Goal: Task Accomplishment & Management: Manage account settings

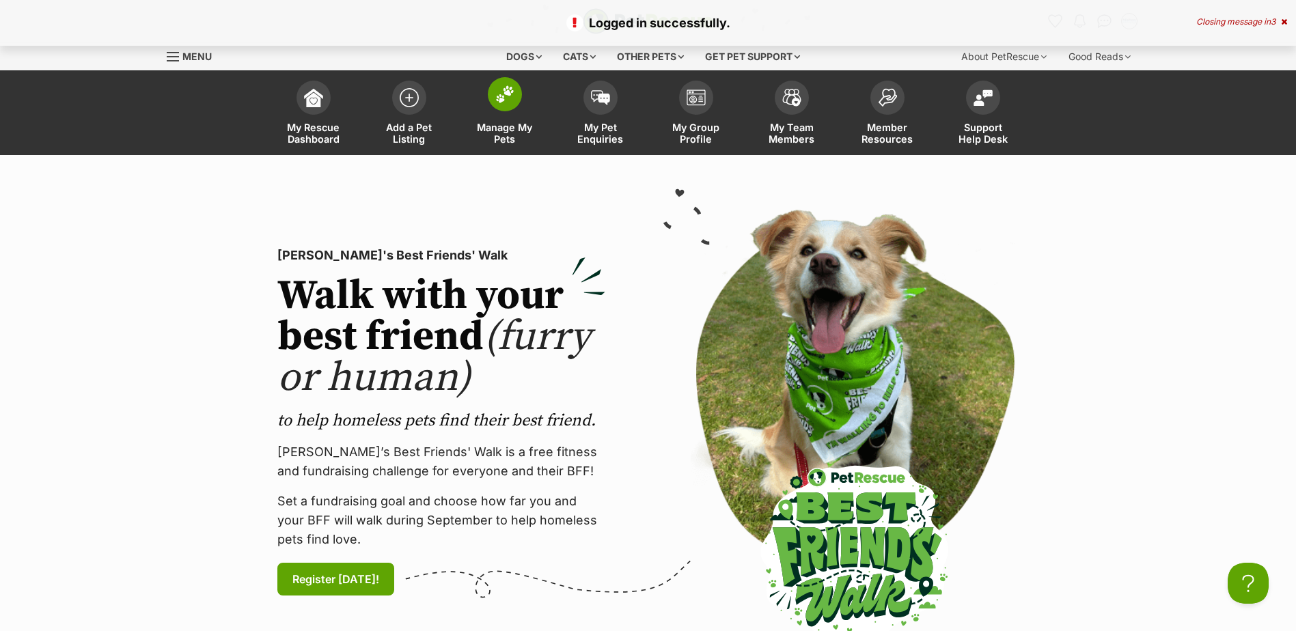
click at [493, 90] on span at bounding box center [505, 94] width 34 height 34
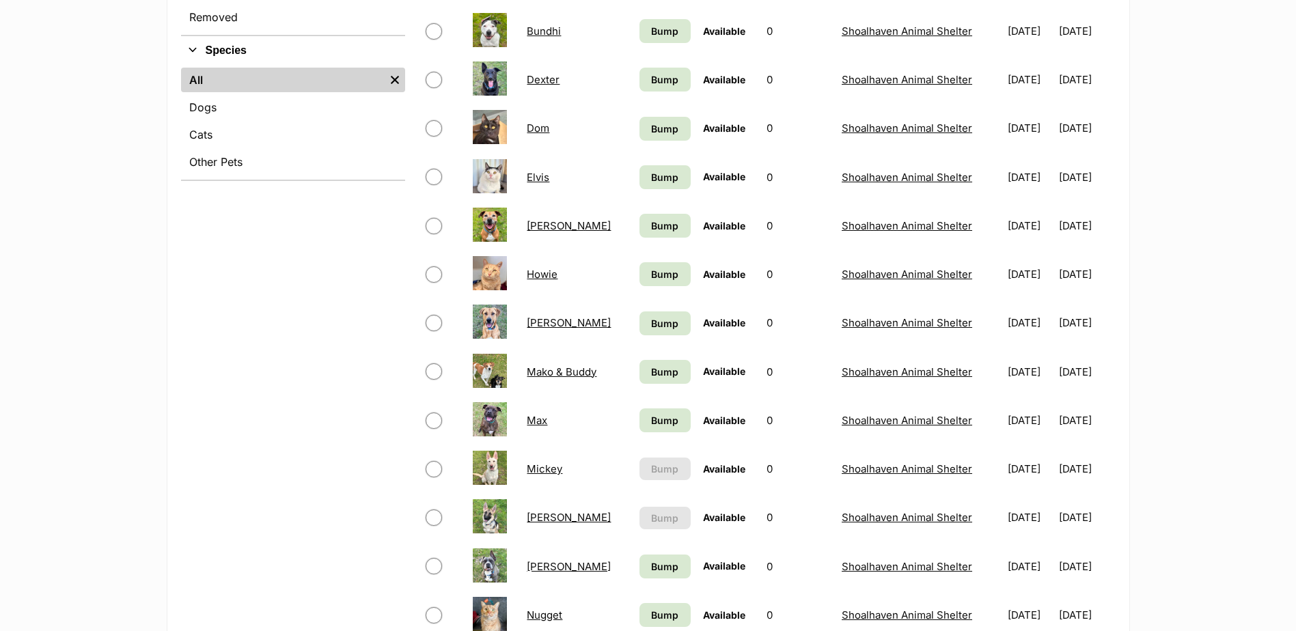
scroll to position [547, 0]
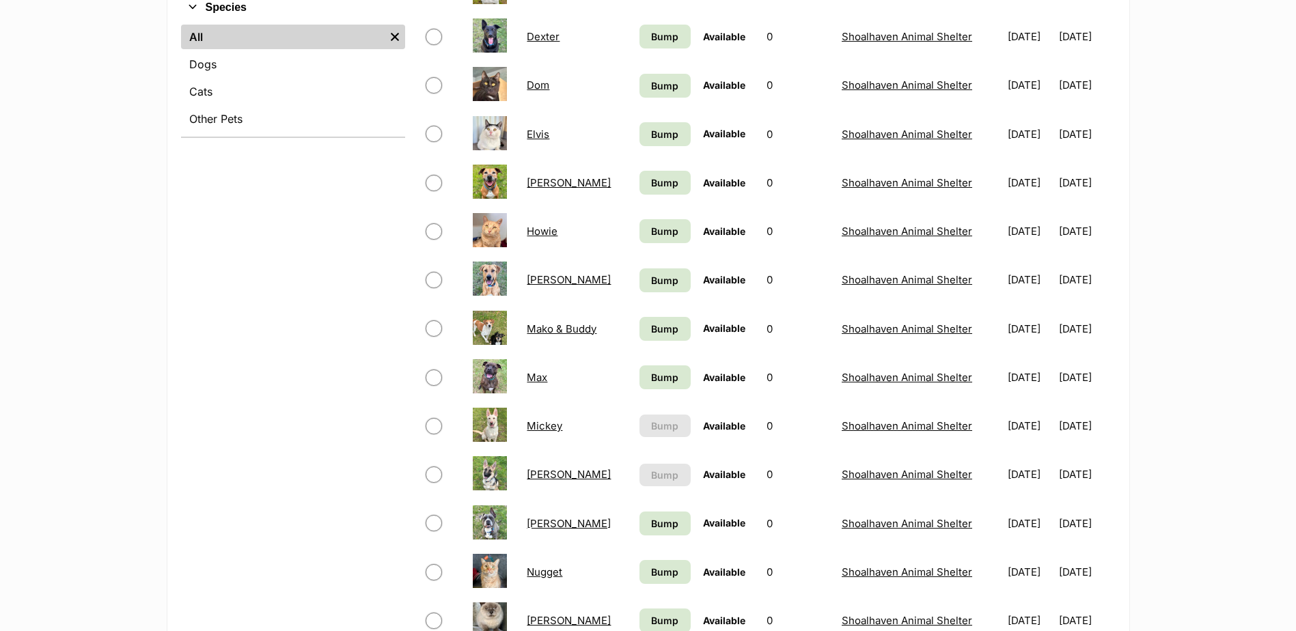
click at [542, 425] on link "Mickey" at bounding box center [545, 426] width 36 height 13
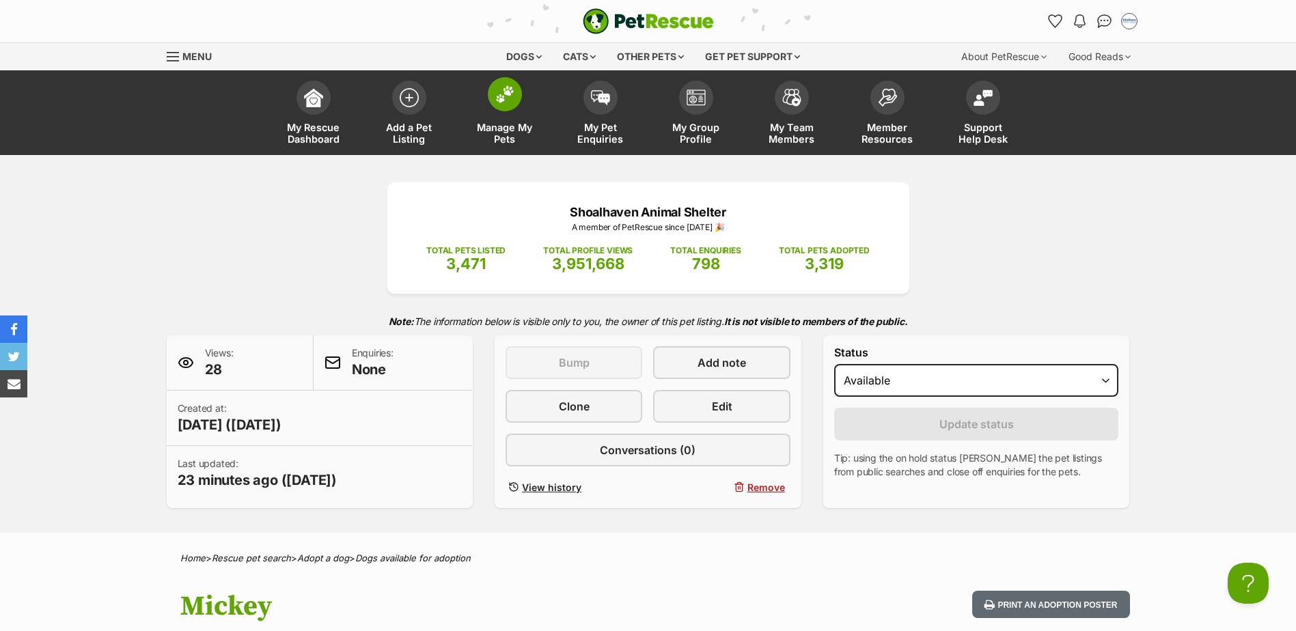
click at [521, 100] on link "Manage My Pets" at bounding box center [505, 114] width 96 height 81
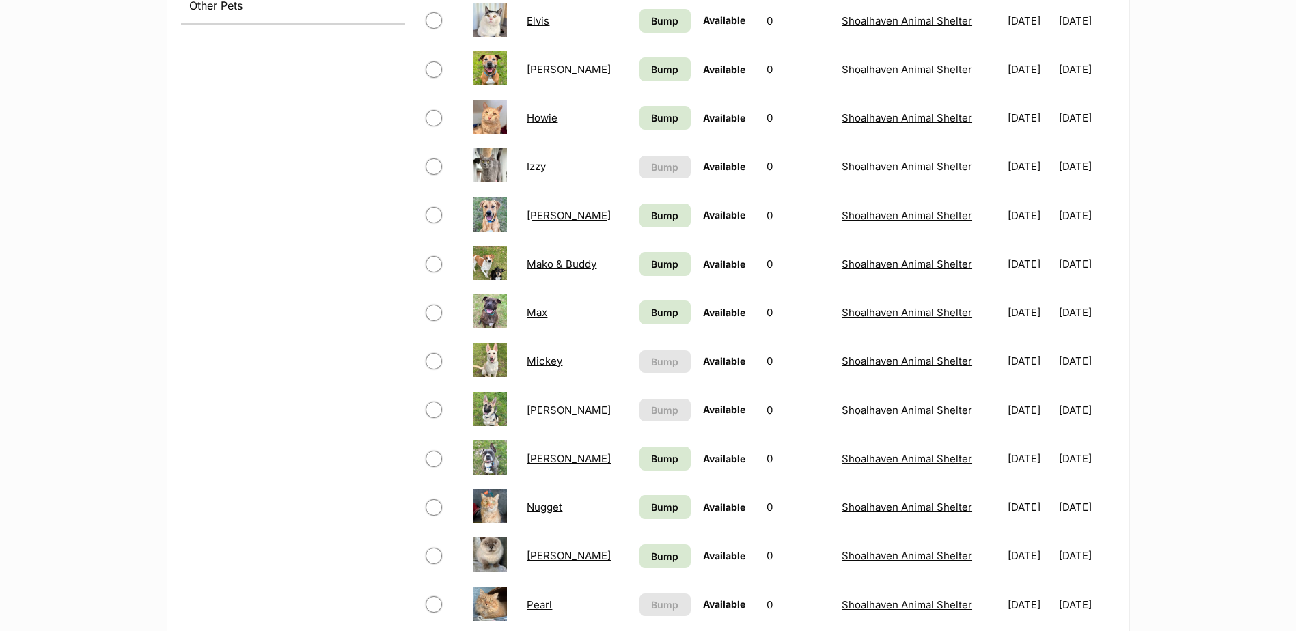
scroll to position [683, 0]
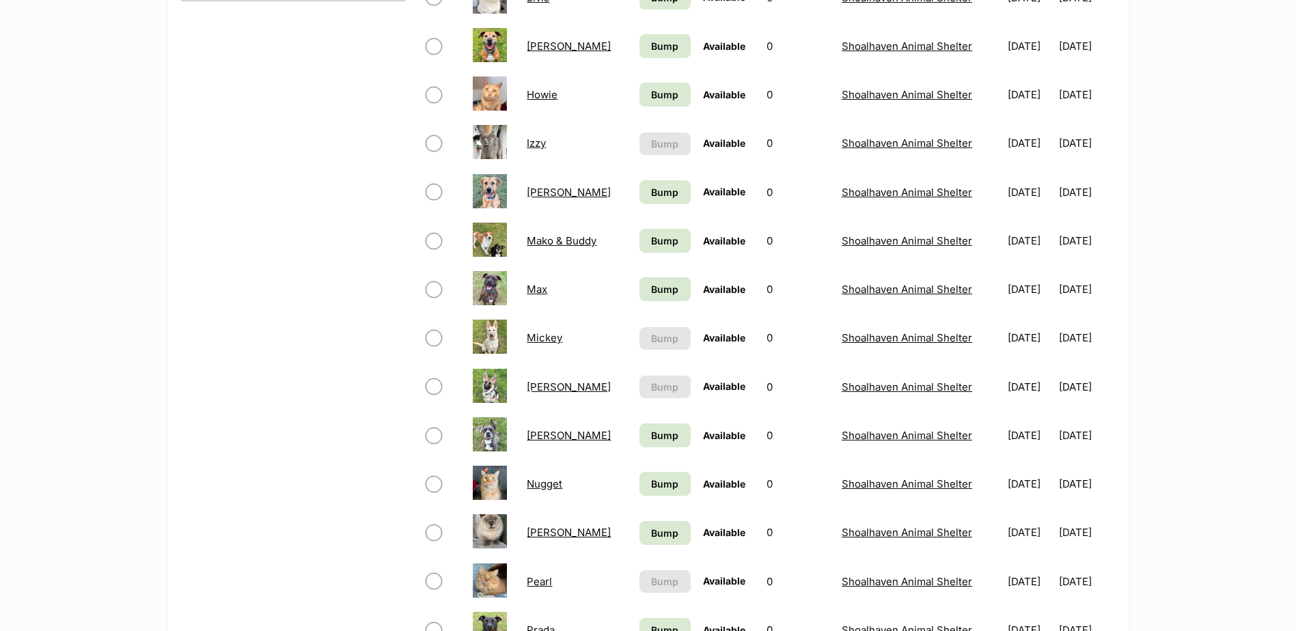
click at [563, 242] on link "Mako & Buddy" at bounding box center [562, 240] width 70 height 13
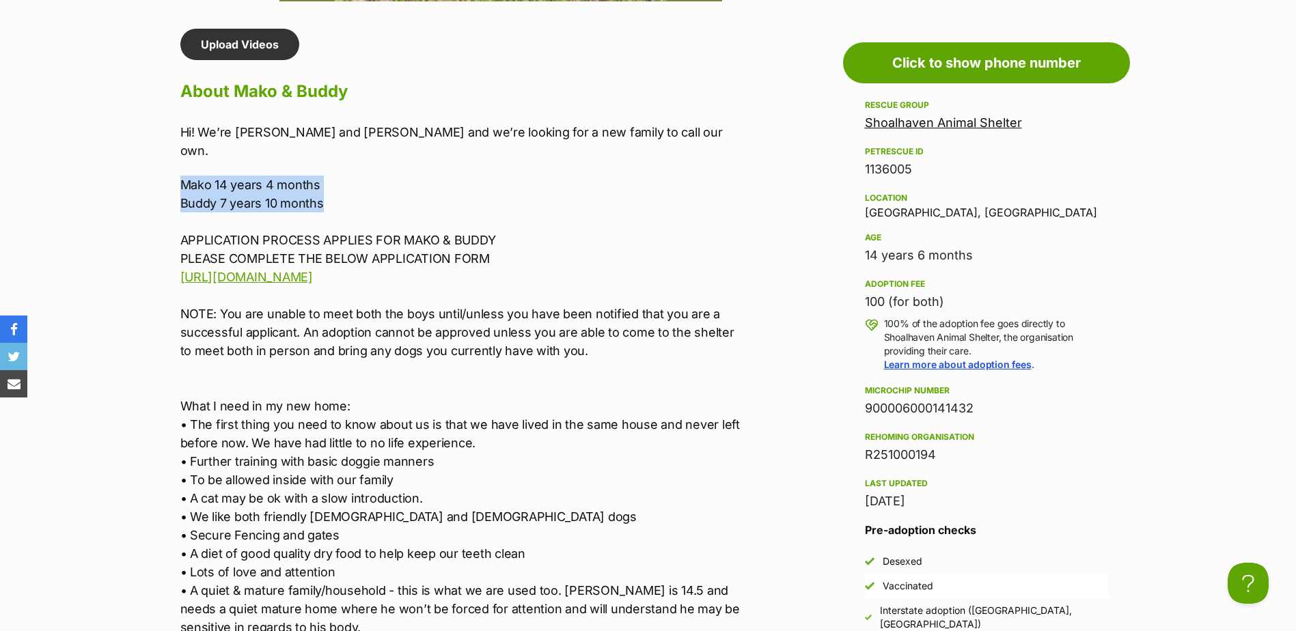
drag, startPoint x: 327, startPoint y: 188, endPoint x: 133, endPoint y: 163, distance: 196.4
click at [133, 163] on section "Shoalhaven Animal Shelter A member of PetRescue since 2018 🎉 TOTAL PETS LISTED …" at bounding box center [648, 494] width 1296 height 3001
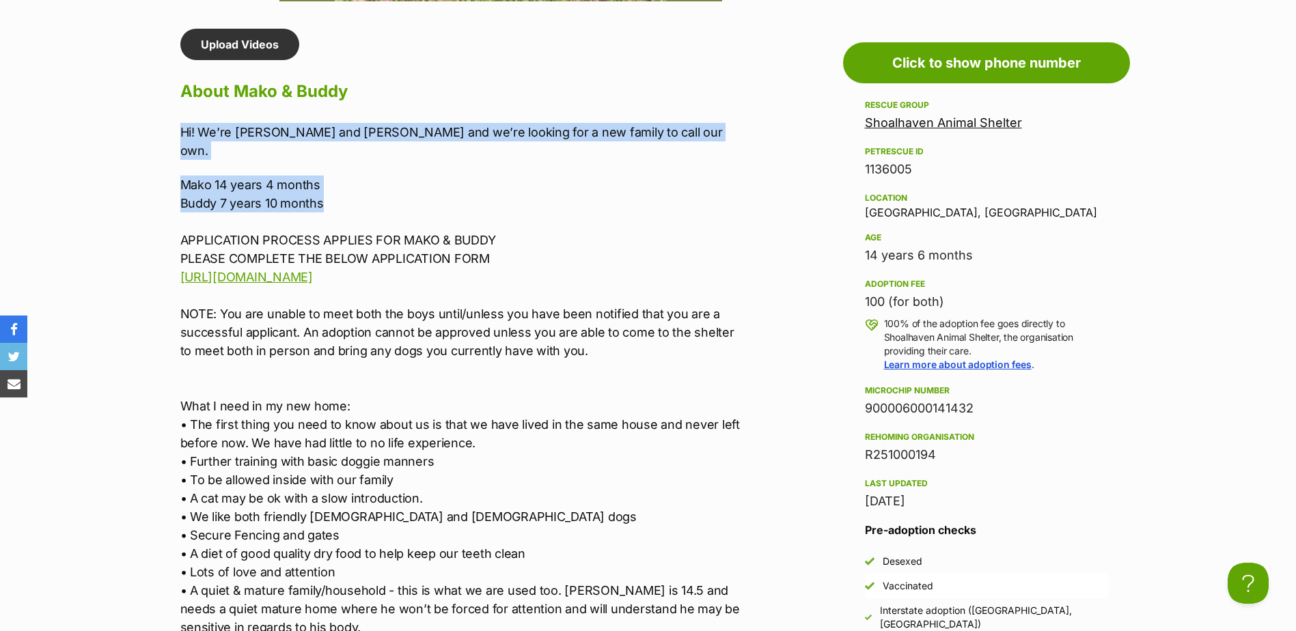
drag, startPoint x: 333, startPoint y: 184, endPoint x: 140, endPoint y: 135, distance: 199.5
click at [140, 135] on section "Shoalhaven Animal Shelter A member of PetRescue since 2018 🎉 TOTAL PETS LISTED …" at bounding box center [648, 494] width 1296 height 3001
copy div "Hi! We’re Mako and Buddy and we’re looking for a new family to call our own. Ma…"
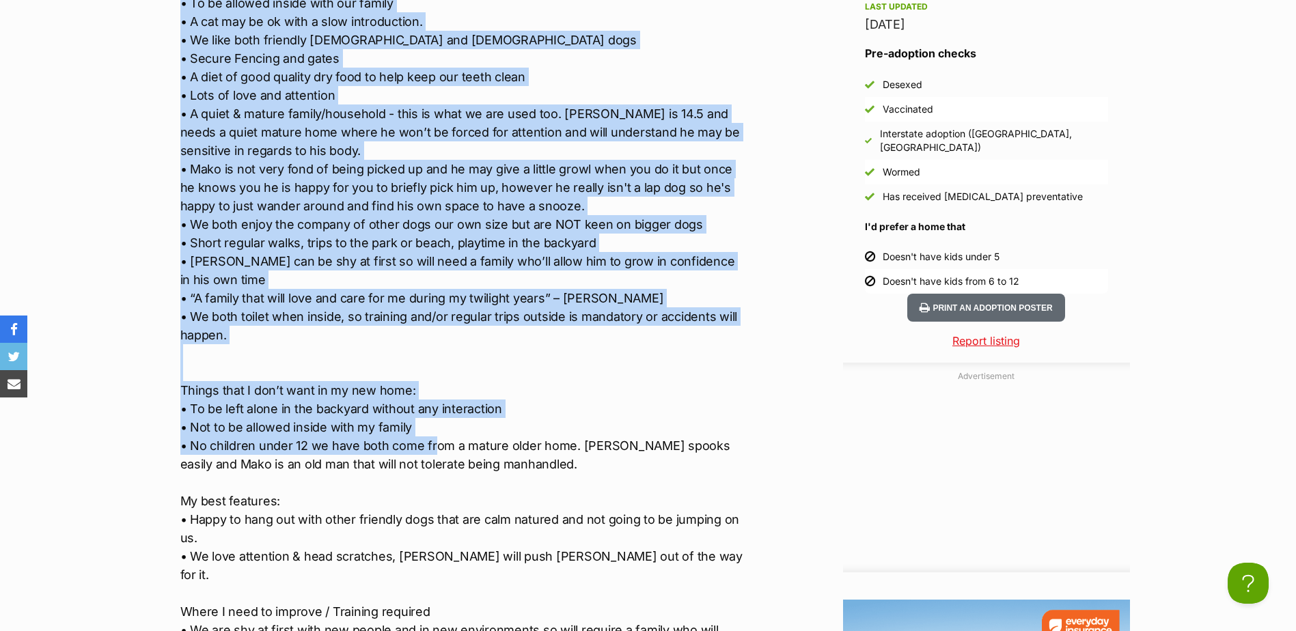
scroll to position [1640, 0]
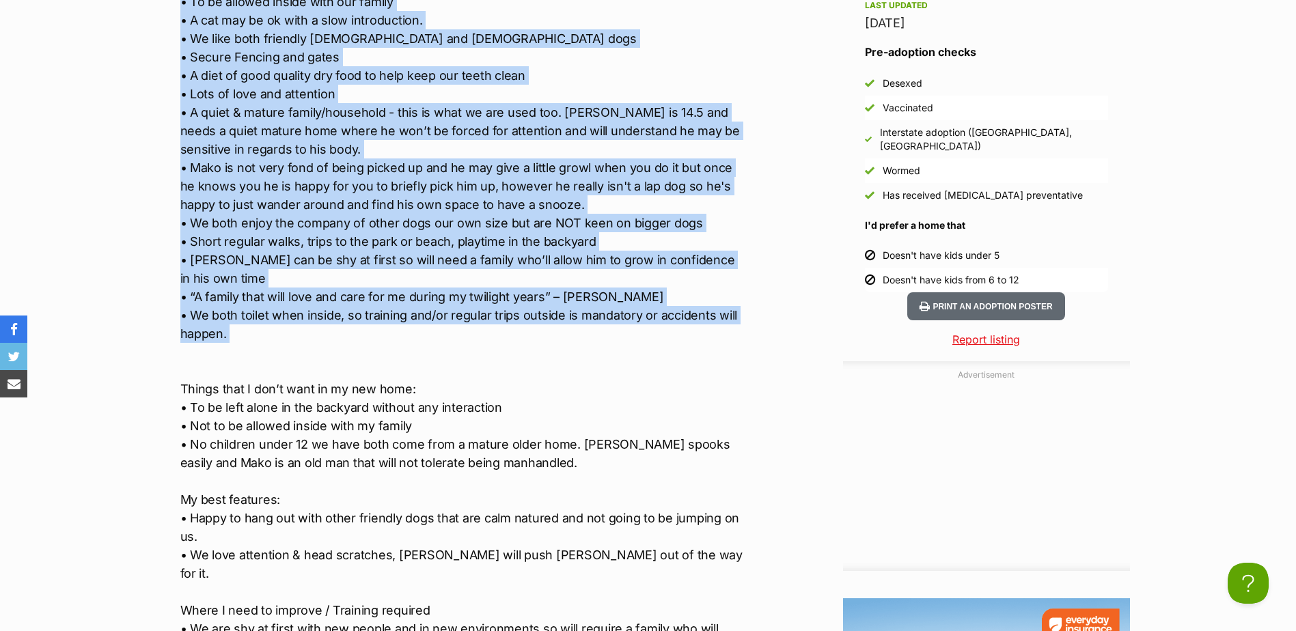
drag, startPoint x: 195, startPoint y: 260, endPoint x: 297, endPoint y: 326, distance: 120.5
click at [297, 326] on div "Upload Videos About Mako & Buddy Hi! We’re Mako and Buddy and we’re looking for…" at bounding box center [456, 341] width 578 height 1583
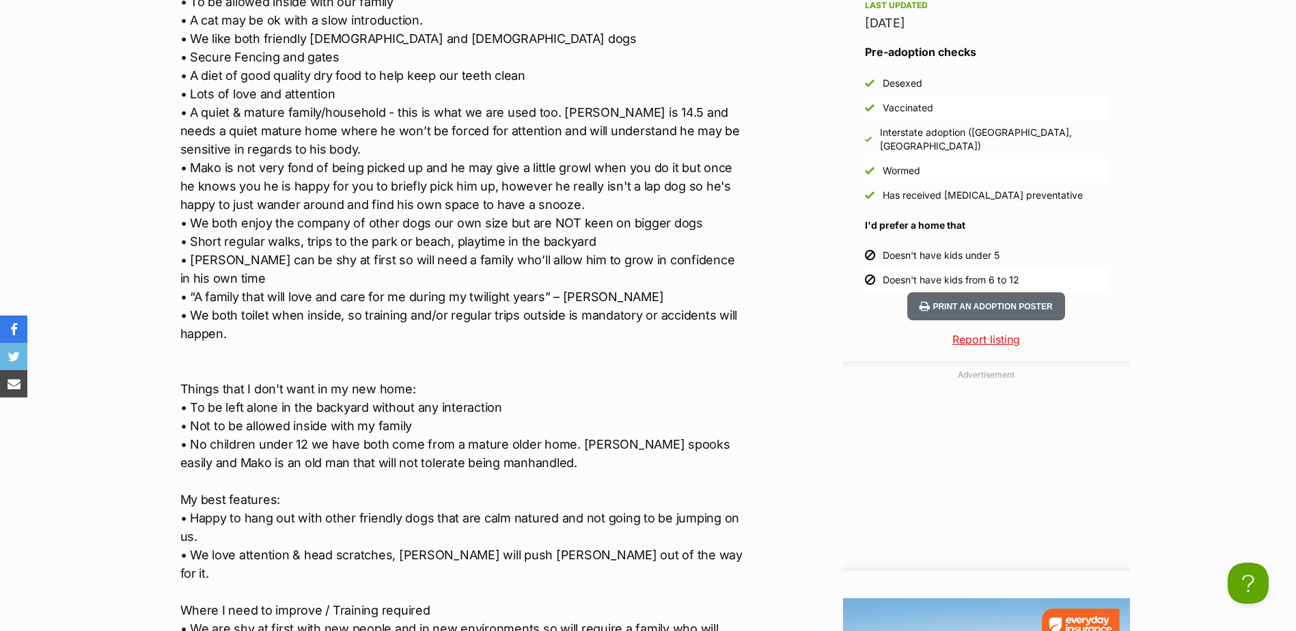
drag, startPoint x: 297, startPoint y: 326, endPoint x: 534, endPoint y: 357, distance: 239.8
click at [534, 357] on p "Mako 14 years 4 months Buddy 7 years 10 months APPLICATION PROCESS APPLIES FOR …" at bounding box center [462, 250] width 564 height 1107
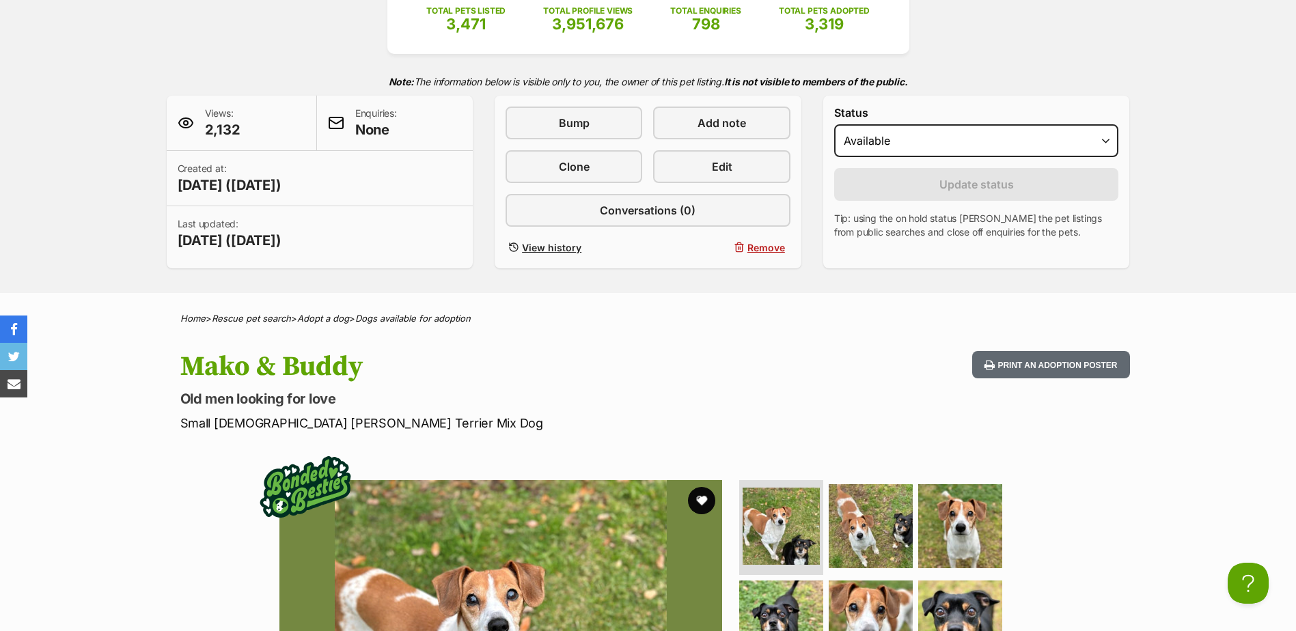
scroll to position [273, 0]
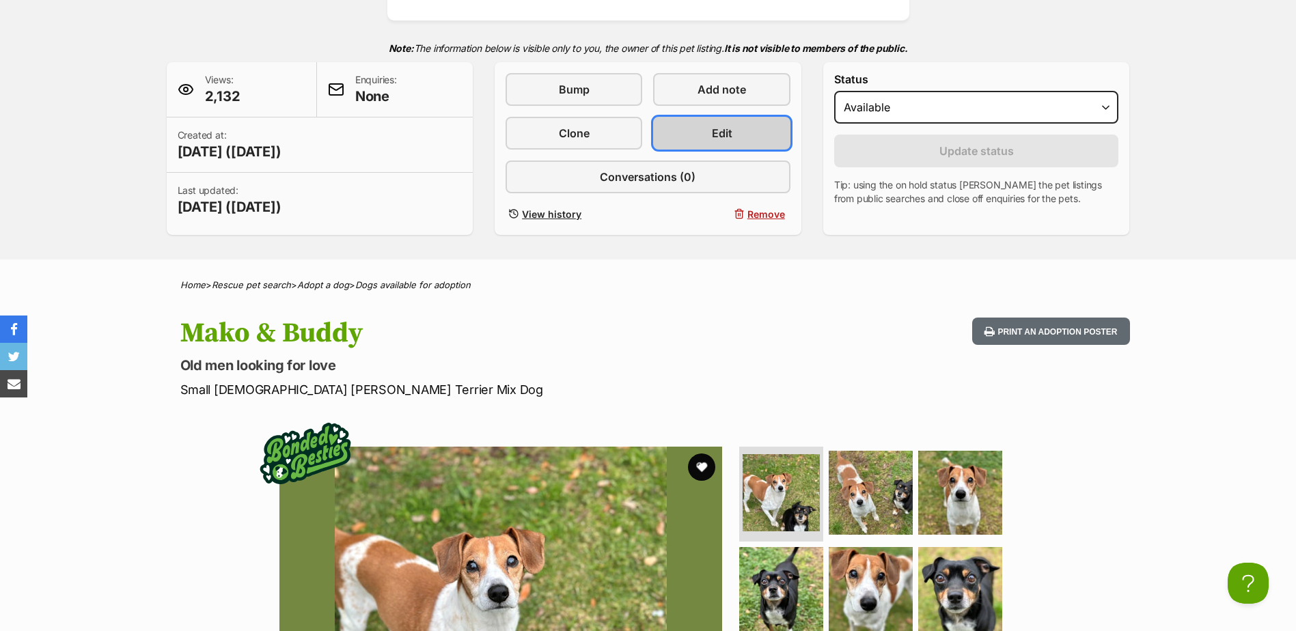
click at [700, 142] on link "Edit" at bounding box center [721, 133] width 137 height 33
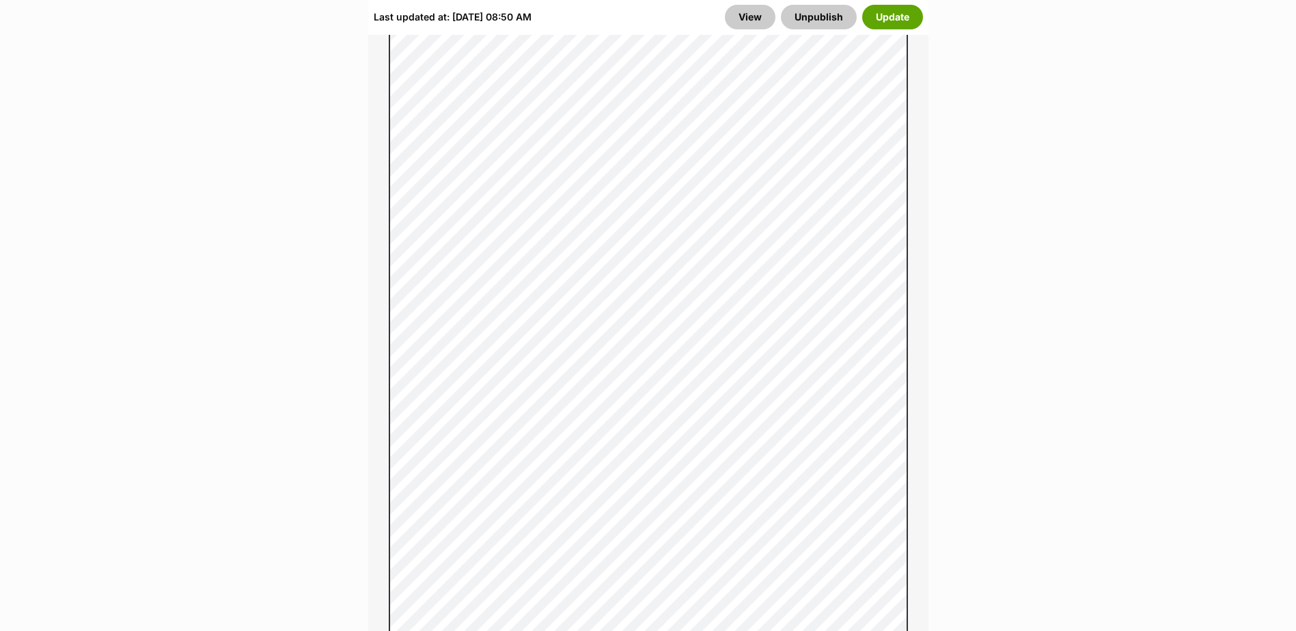
scroll to position [1367, 0]
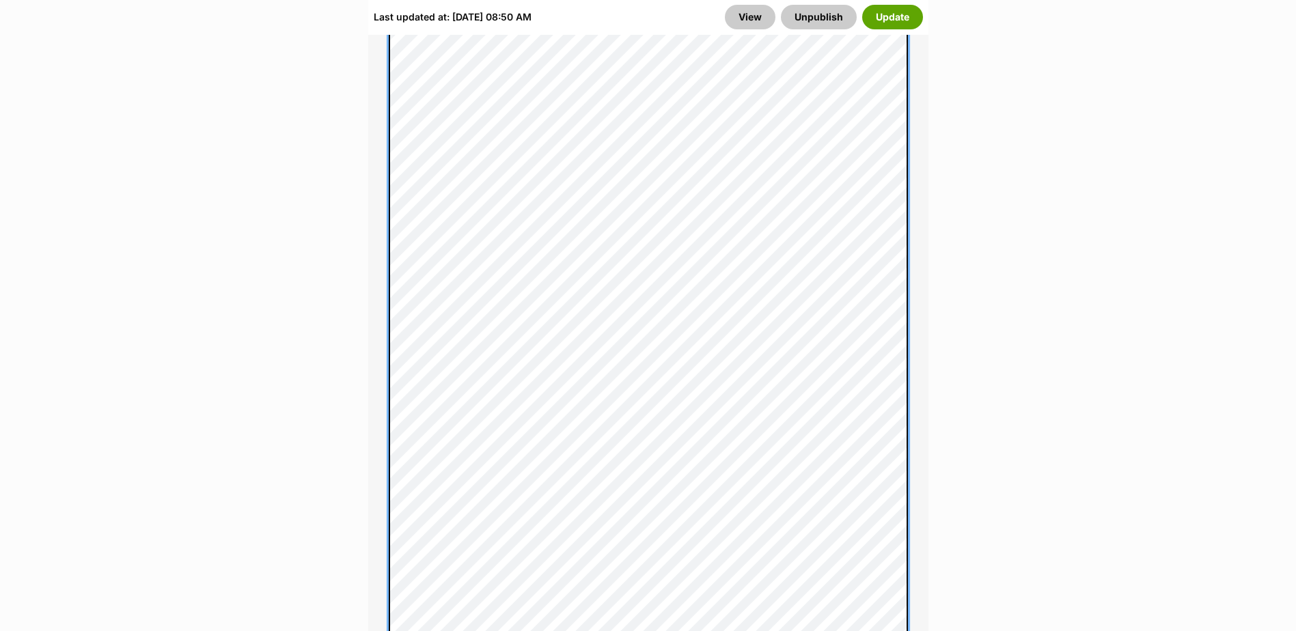
click at [387, 355] on div "About This Pet Name Henlo there, it looks like you might be using the pet name …" at bounding box center [648, 373] width 560 height 1823
click at [384, 284] on div "About This Pet Name Henlo there, it looks like you might be using the pet name …" at bounding box center [648, 236] width 560 height 1823
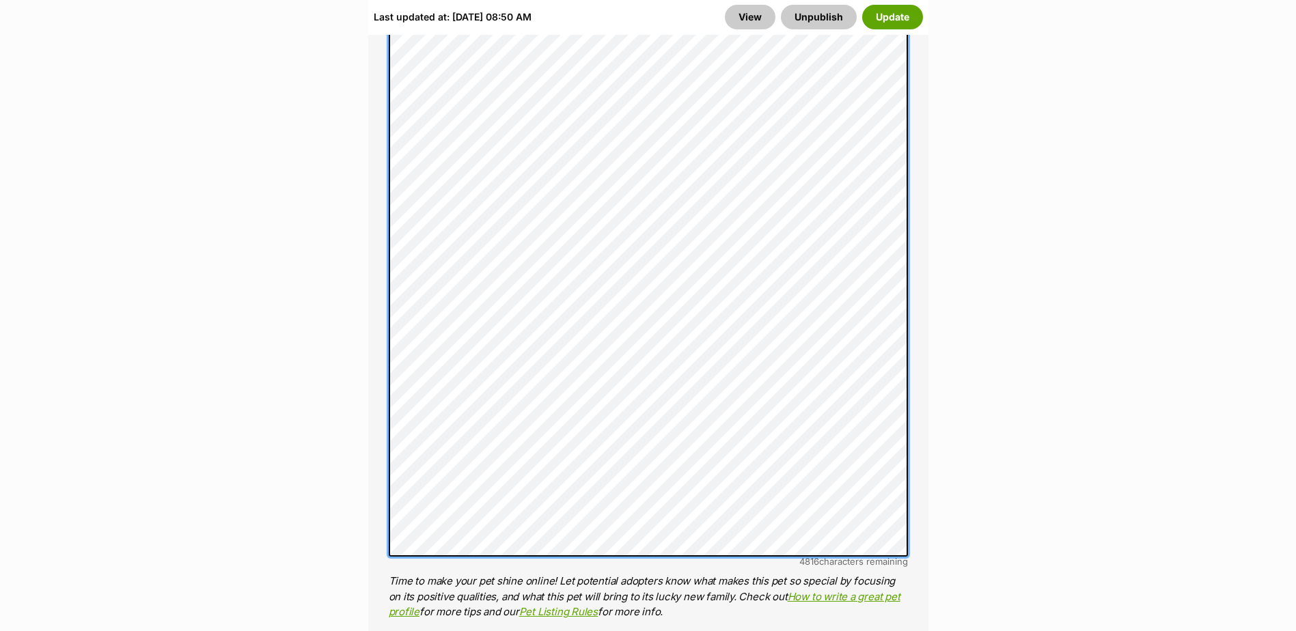
scroll to position [1435, 0]
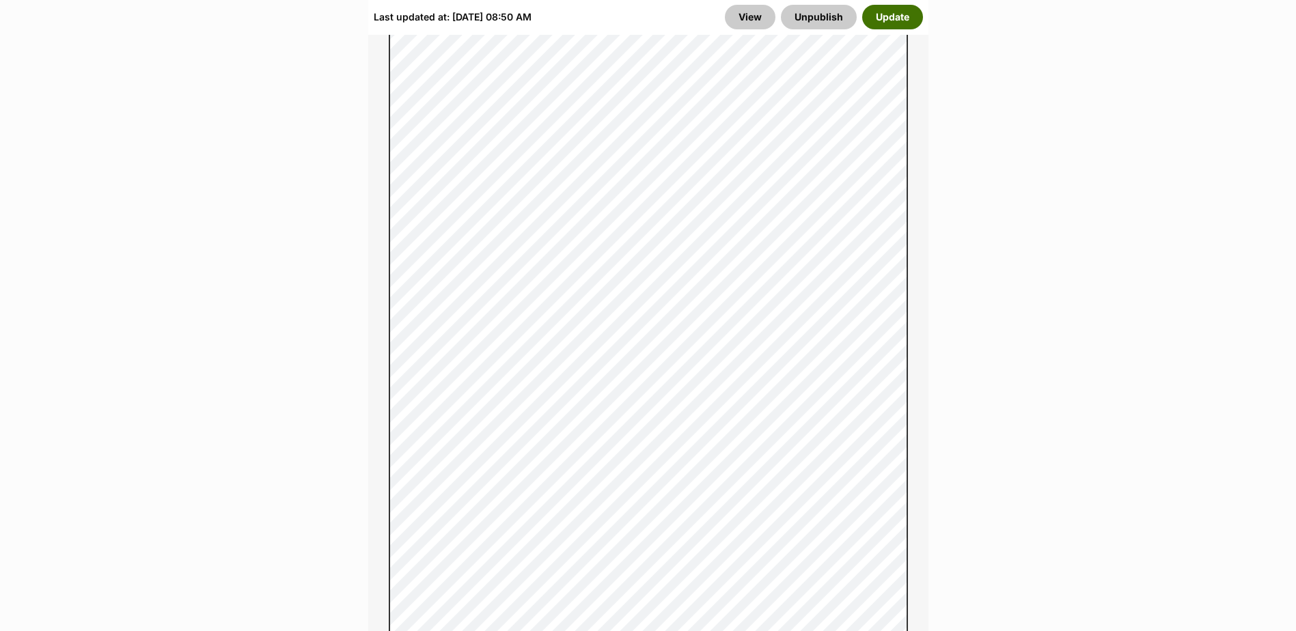
click at [893, 10] on button "Update" at bounding box center [892, 17] width 61 height 25
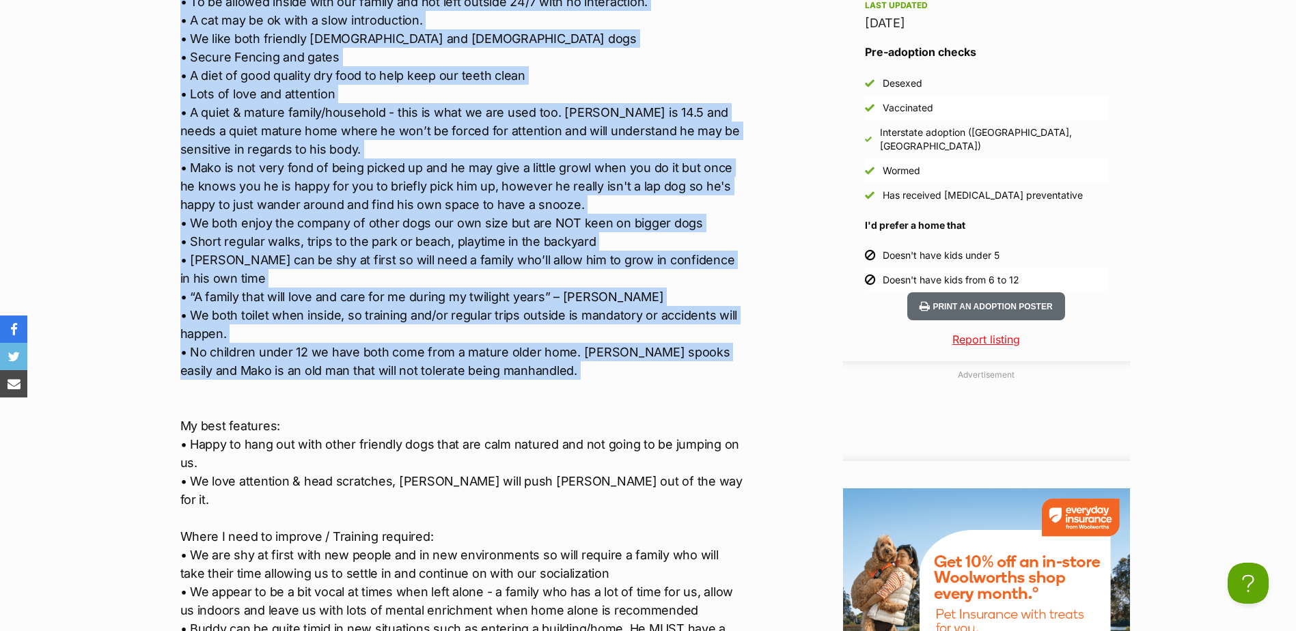
drag, startPoint x: 177, startPoint y: 180, endPoint x: 523, endPoint y: 370, distance: 394.7
click at [523, 370] on div "Upload Videos About Mako & Buddy Hi! We’re Mako and Buddy and we’re looking for…" at bounding box center [456, 304] width 578 height 1509
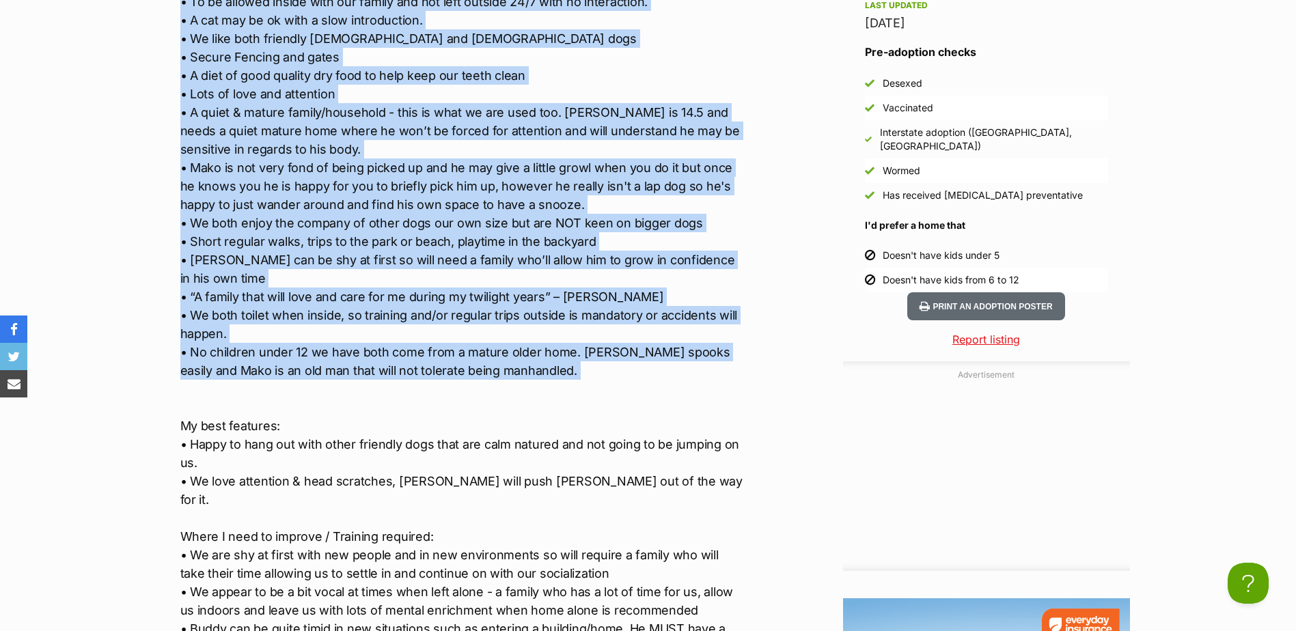
copy p "What I need in my new home: • The first thing you need to know about us is that…"
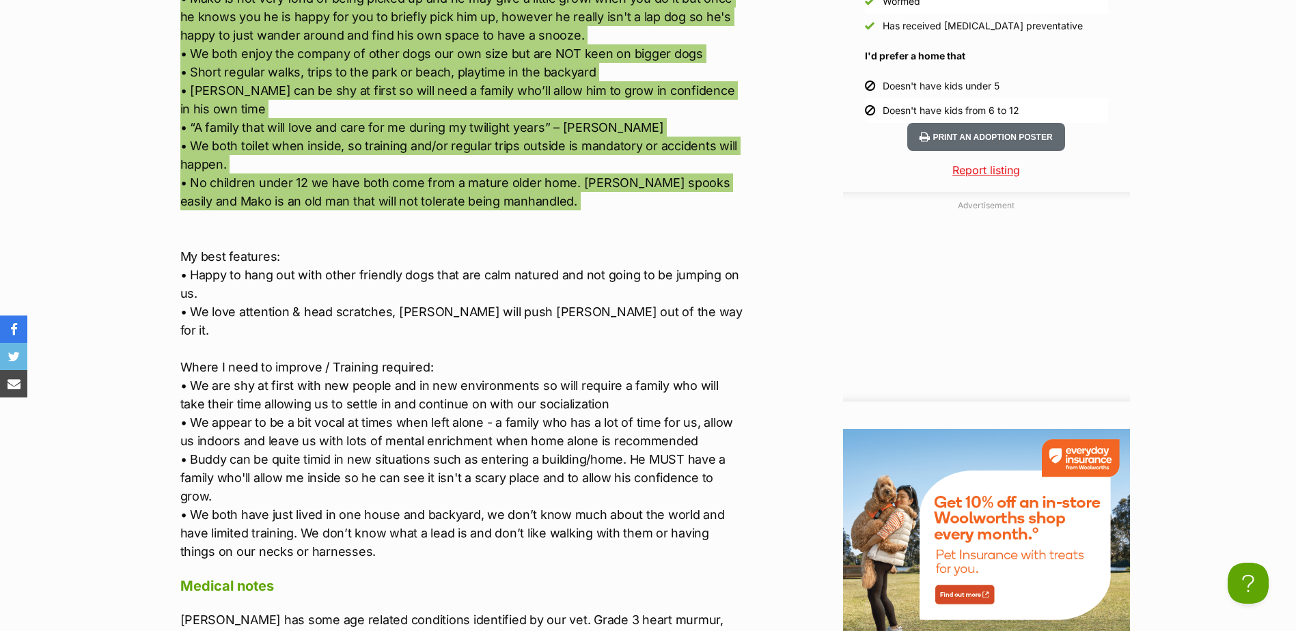
scroll to position [1845, 0]
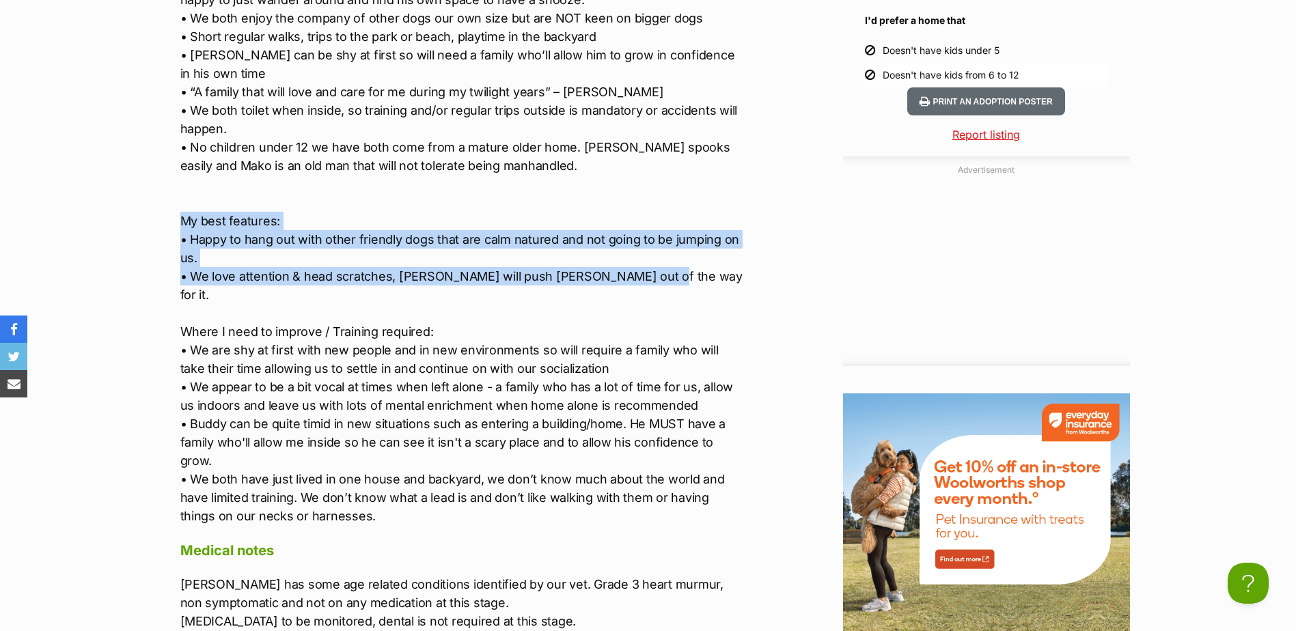
drag, startPoint x: 661, startPoint y: 258, endPoint x: 121, endPoint y: 202, distance: 543.4
copy p "My best features: • Happy to hang out with other friendly dogs that are calm na…"
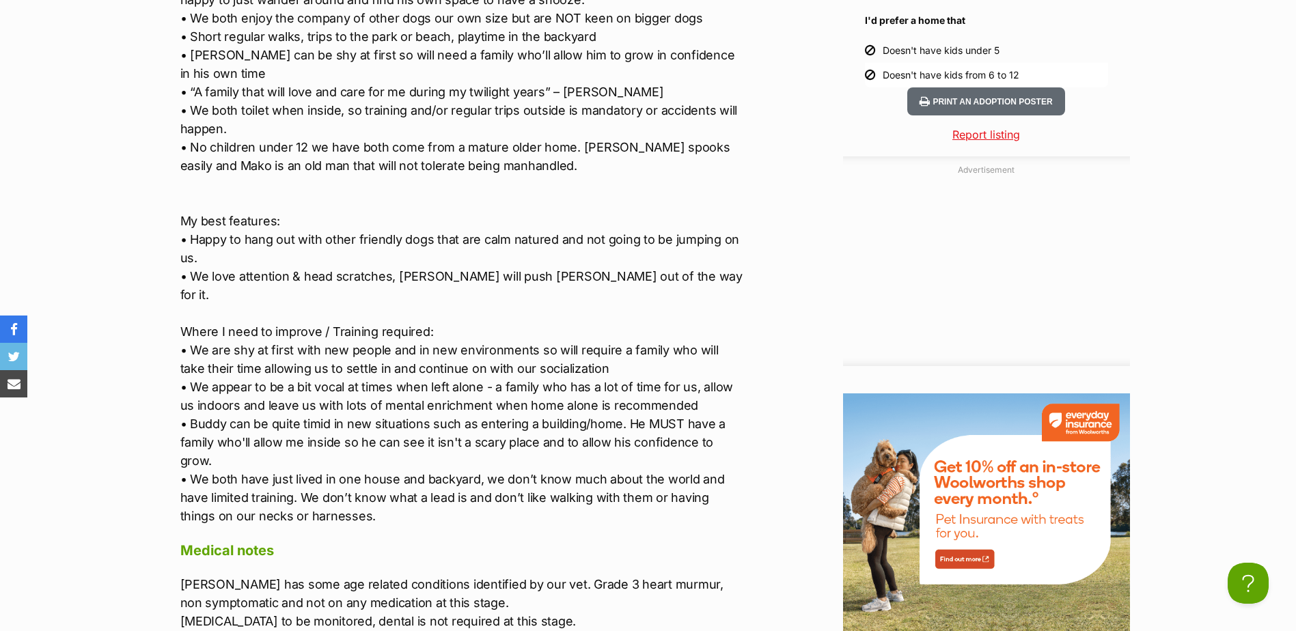
click at [301, 415] on p "Mako 14 years 4 months Buddy 7 years 10 months APPLICATION PROCESS APPLIES FOR …" at bounding box center [462, 8] width 564 height 1033
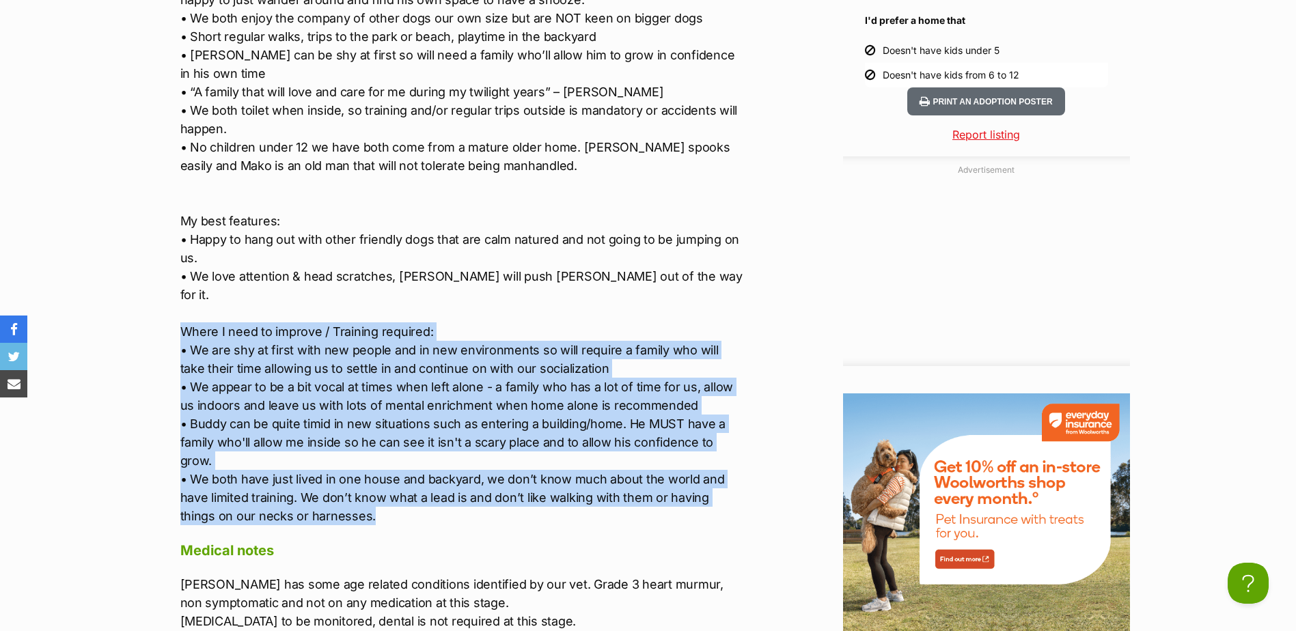
drag, startPoint x: 348, startPoint y: 460, endPoint x: 148, endPoint y: 290, distance: 262.8
click at [148, 290] on div "Advertisement Adoption information I've been adopted! This pet is no longer ava…" at bounding box center [648, 291] width 1004 height 1892
copy p "Where I need to improve / Training required: • We are shy at first with new peo…"
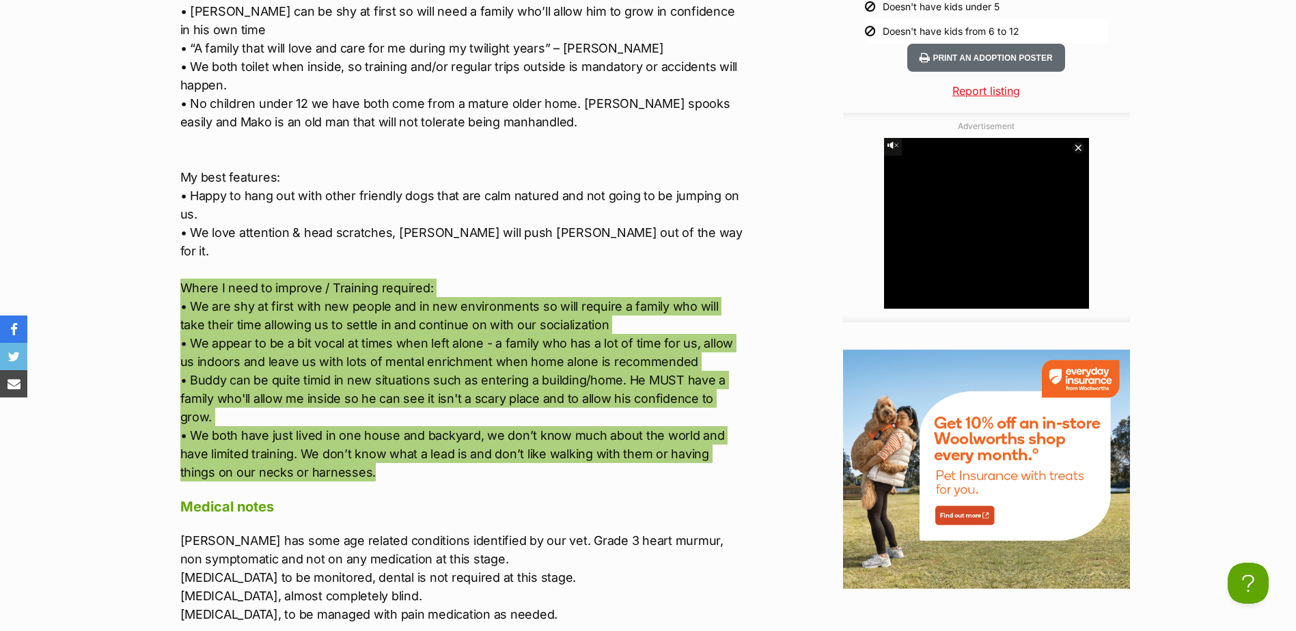
scroll to position [1981, 0]
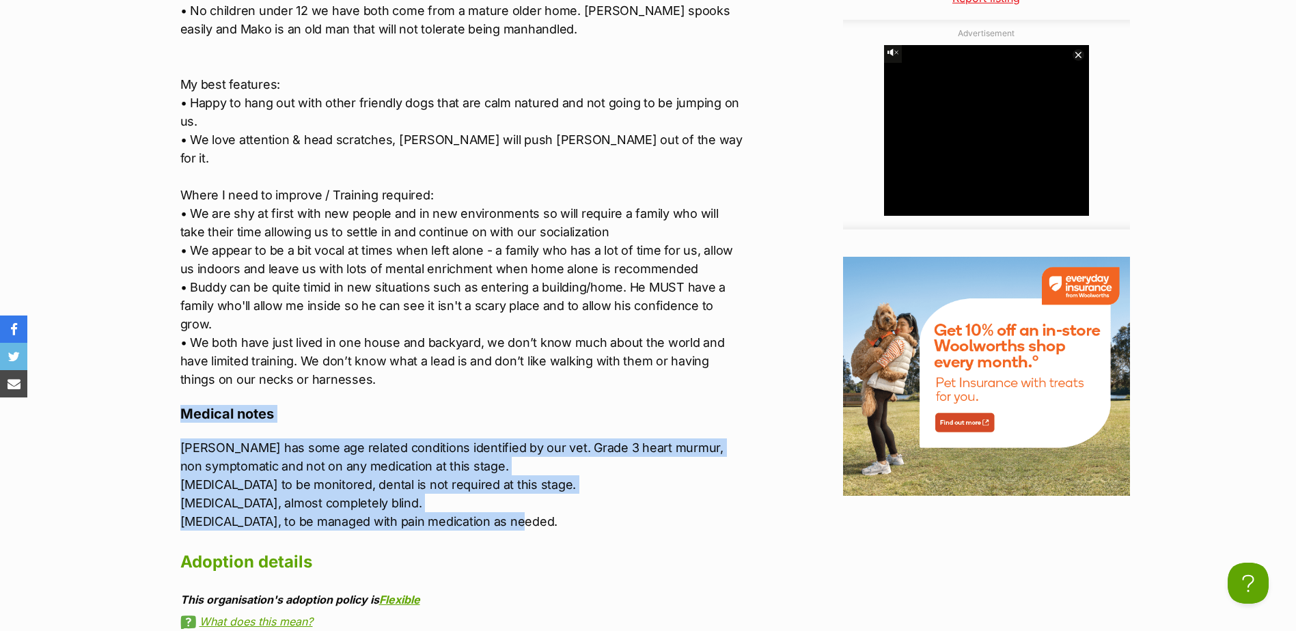
drag, startPoint x: 514, startPoint y: 465, endPoint x: 182, endPoint y: 366, distance: 347.0
copy div "Medical notes Mako has some age related conditions identified by our vet. Grade…"
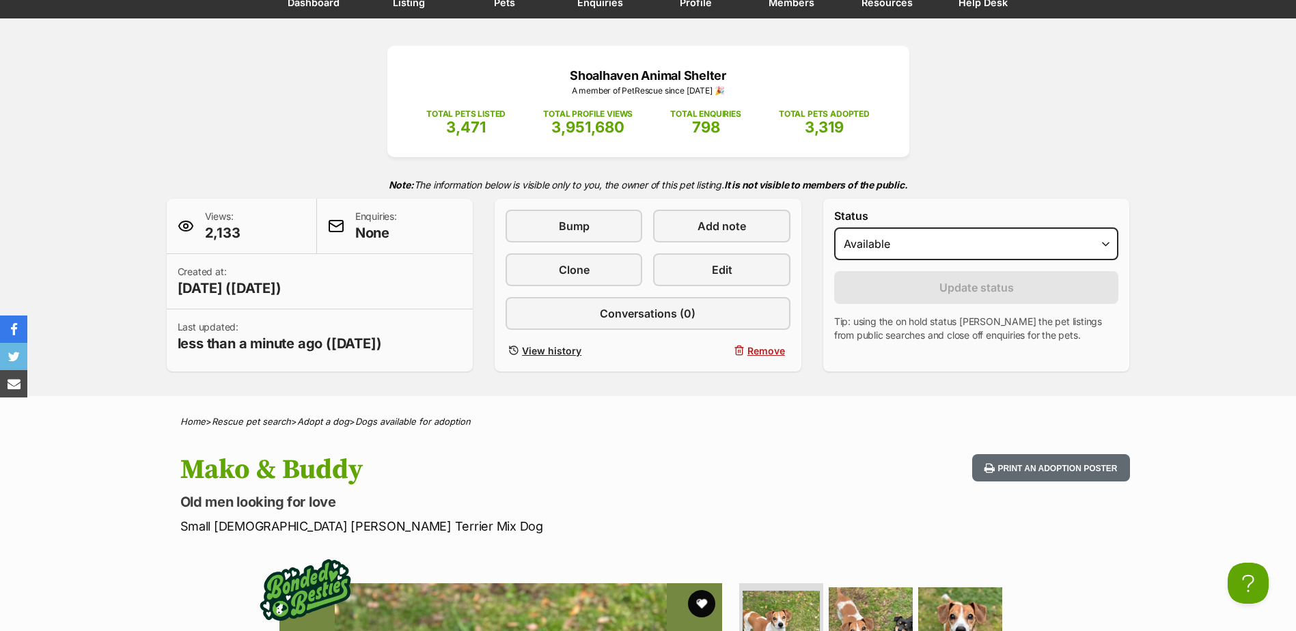
scroll to position [0, 0]
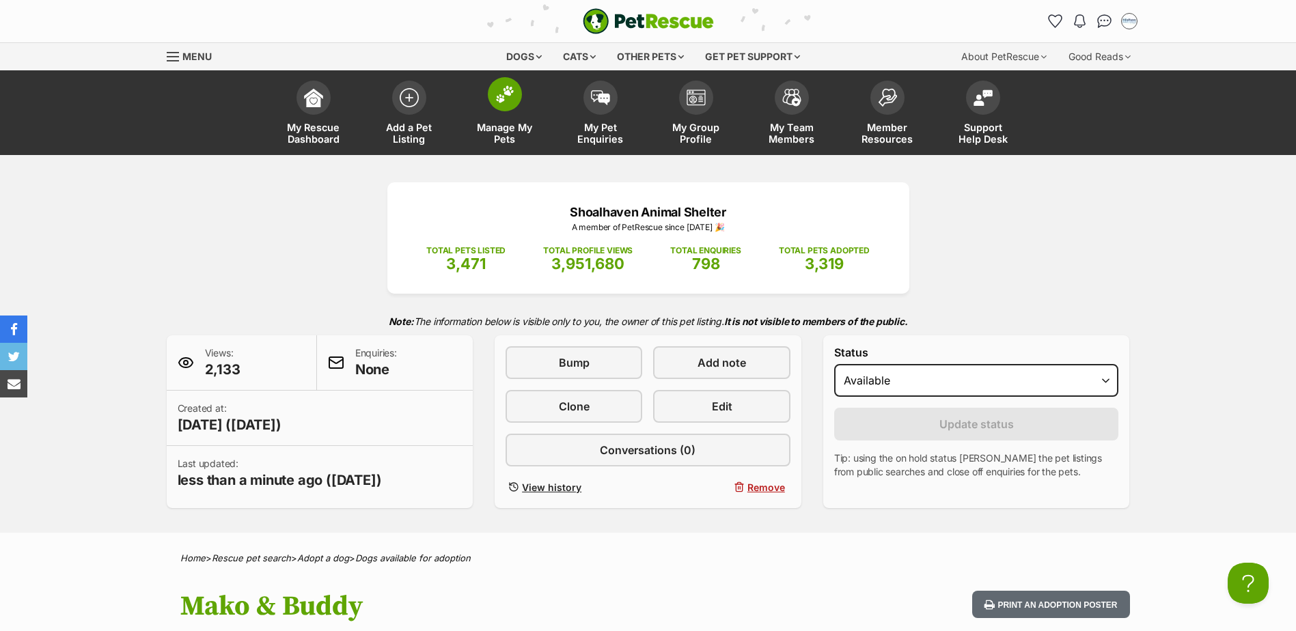
click at [502, 102] on img at bounding box center [504, 94] width 19 height 18
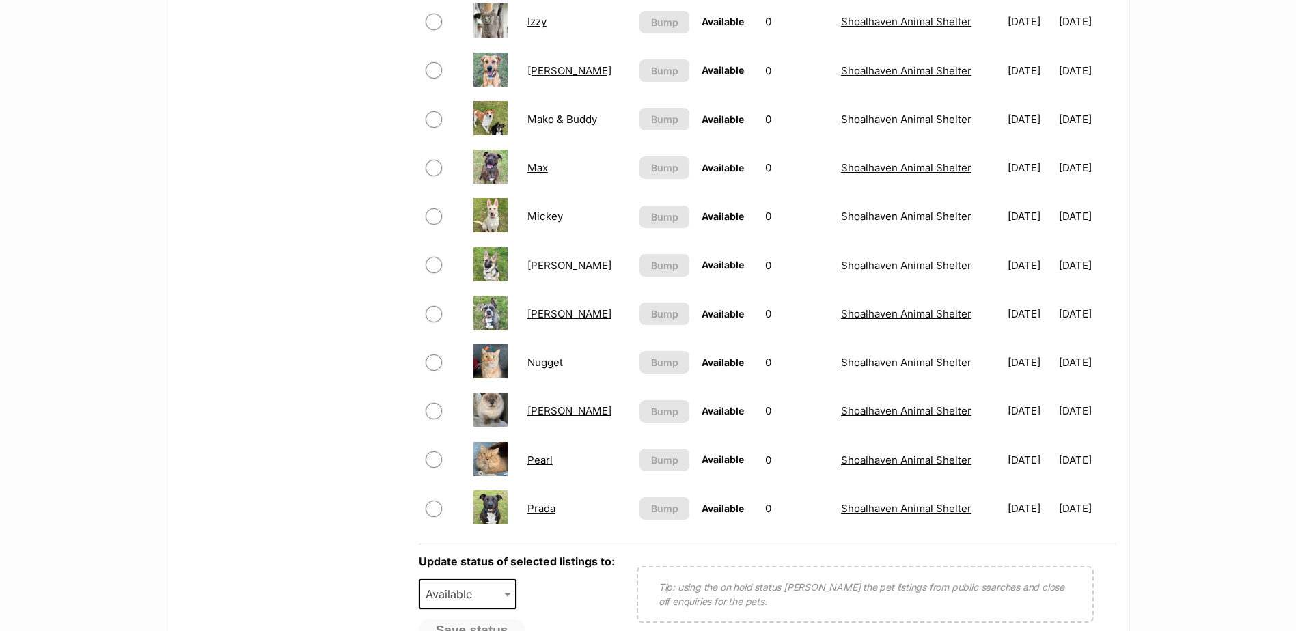
scroll to position [752, 0]
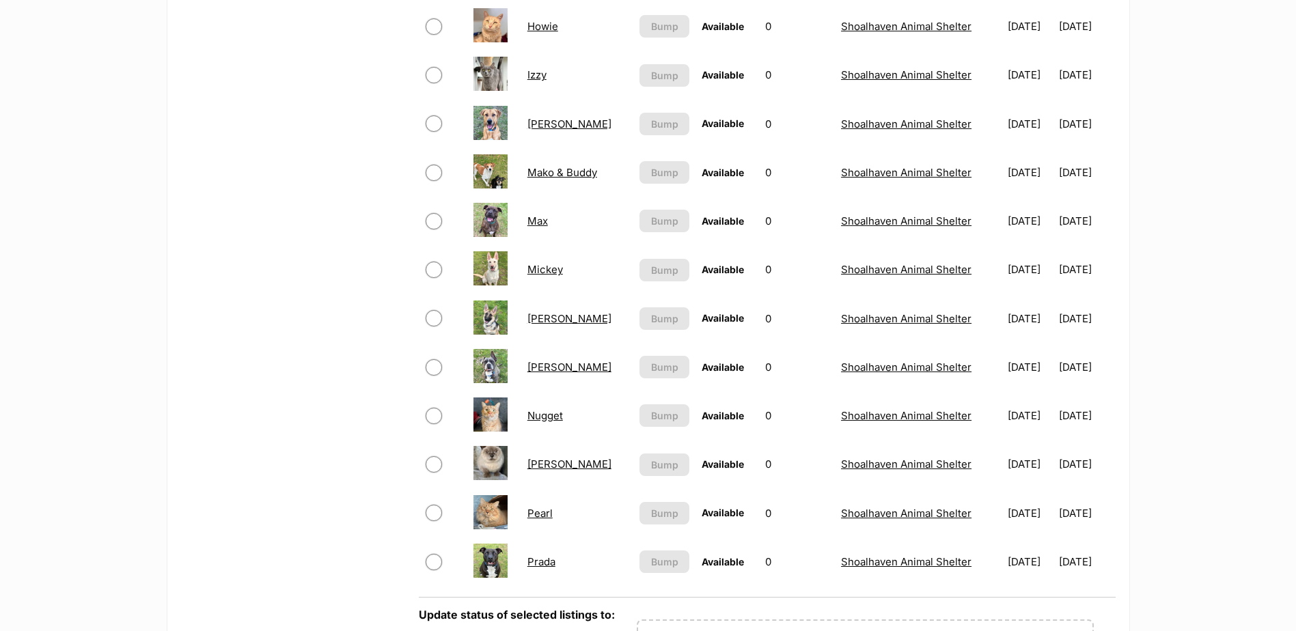
click at [538, 223] on link "Max" at bounding box center [537, 221] width 20 height 13
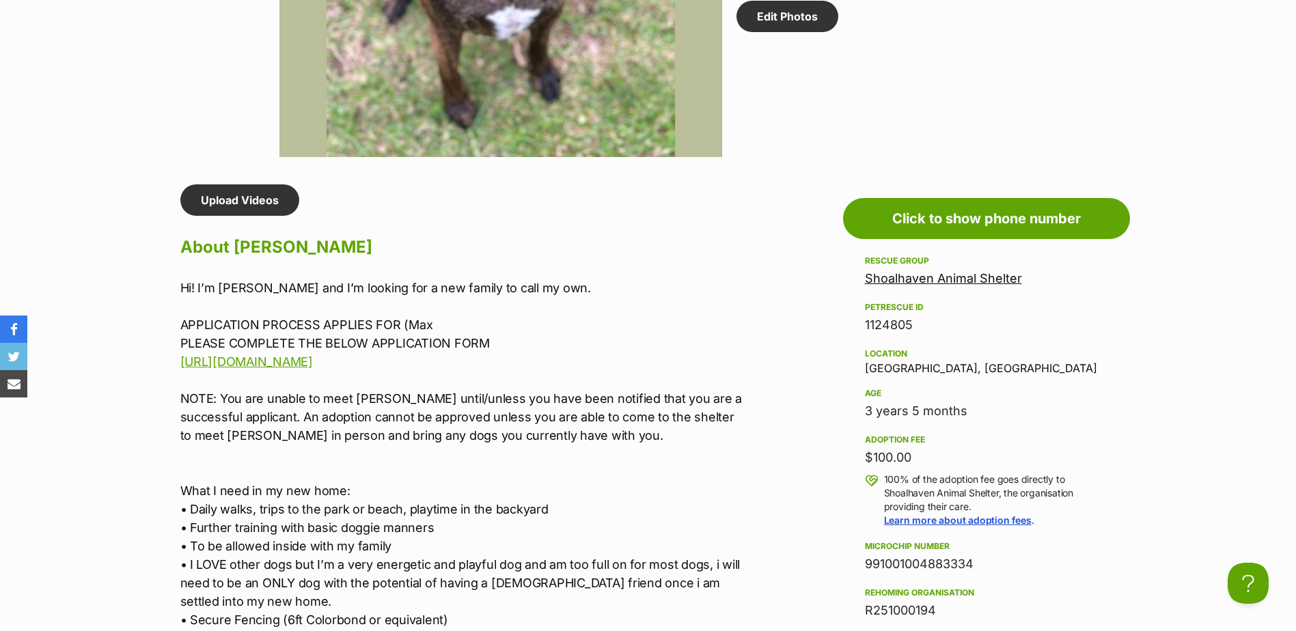
scroll to position [1162, 0]
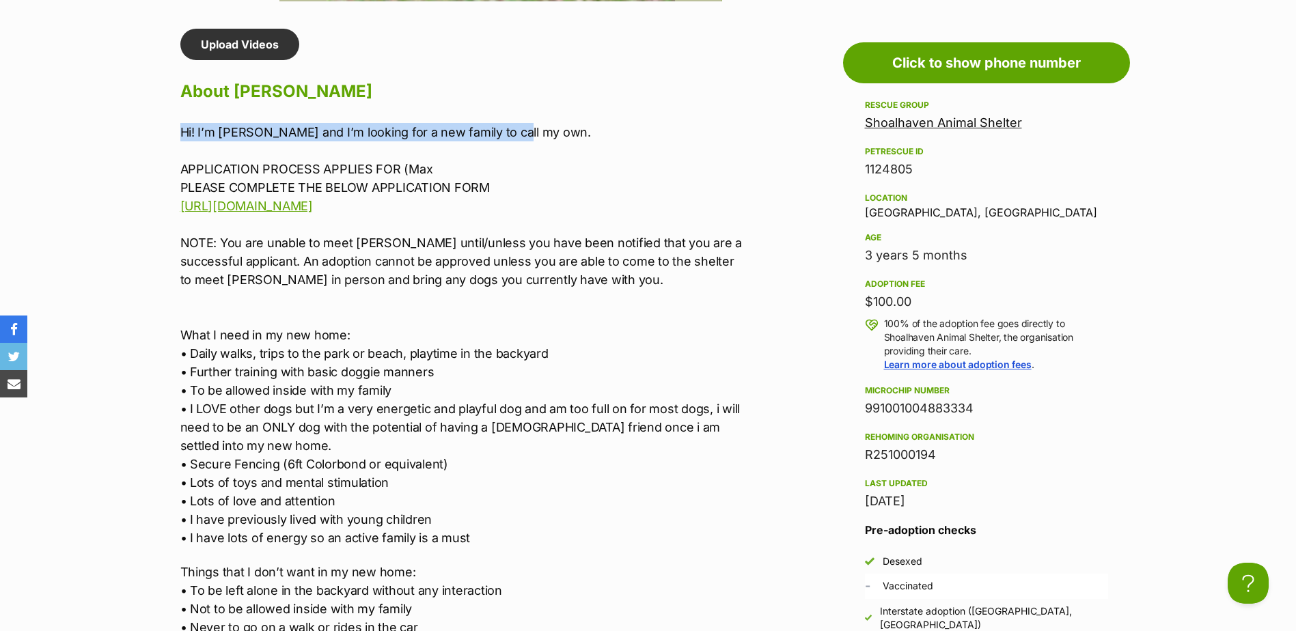
drag, startPoint x: 178, startPoint y: 133, endPoint x: 547, endPoint y: 130, distance: 369.0
click at [547, 130] on div "Upload Videos About Max Hi! I’m Max and I’m looking for a new family to call my…" at bounding box center [456, 615] width 578 height 1172
drag, startPoint x: 166, startPoint y: 316, endPoint x: 169, endPoint y: 303, distance: 12.8
click at [169, 303] on div "Upload Videos About Max Hi! I’m Max and I’m looking for a new family to call my…" at bounding box center [456, 615] width 578 height 1172
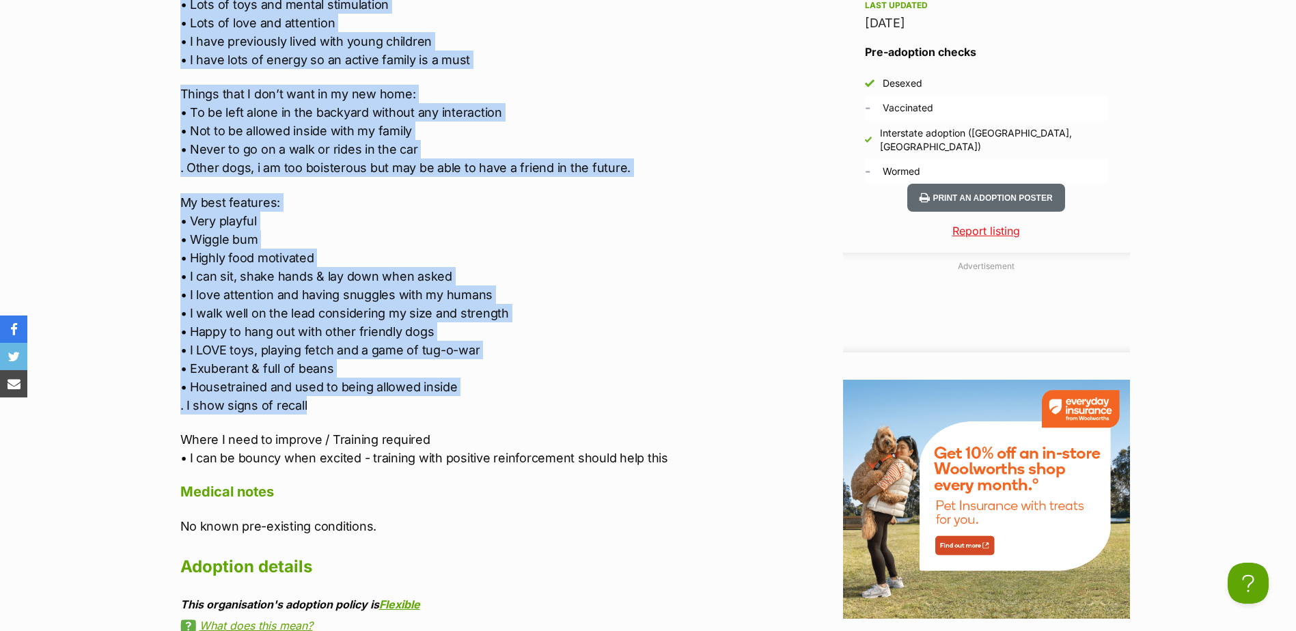
scroll to position [0, 0]
drag, startPoint x: 179, startPoint y: 337, endPoint x: 488, endPoint y: 402, distance: 315.7
click at [488, 402] on div "Upload Videos About Max Hi! I’m Max and I’m looking for a new family to call my…" at bounding box center [456, 136] width 578 height 1172
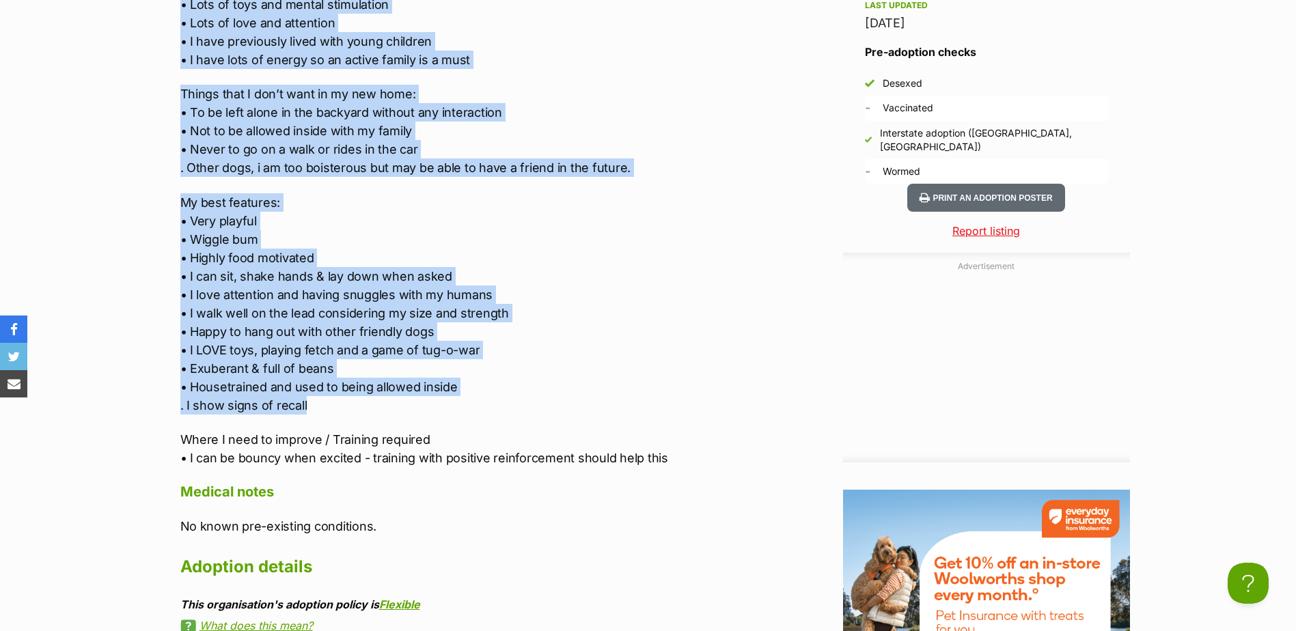
click at [300, 220] on p "My best features: • Very playful • Wiggle bum • Highly food motivated • I can s…" at bounding box center [462, 303] width 564 height 221
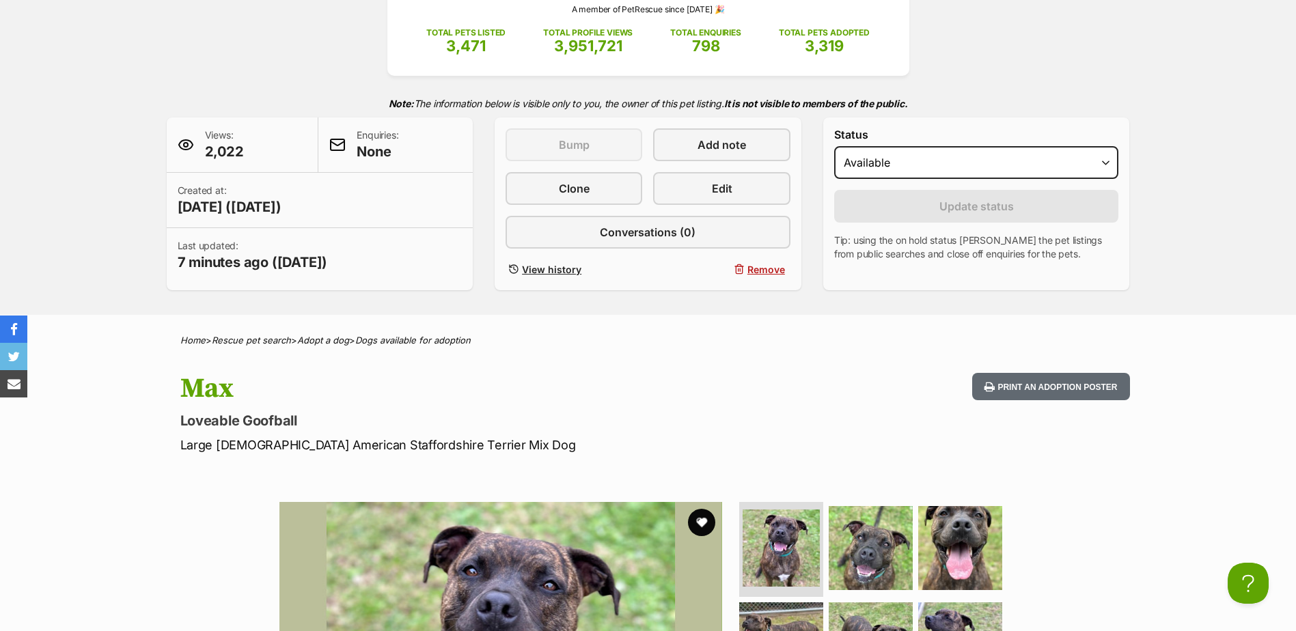
scroll to position [205, 0]
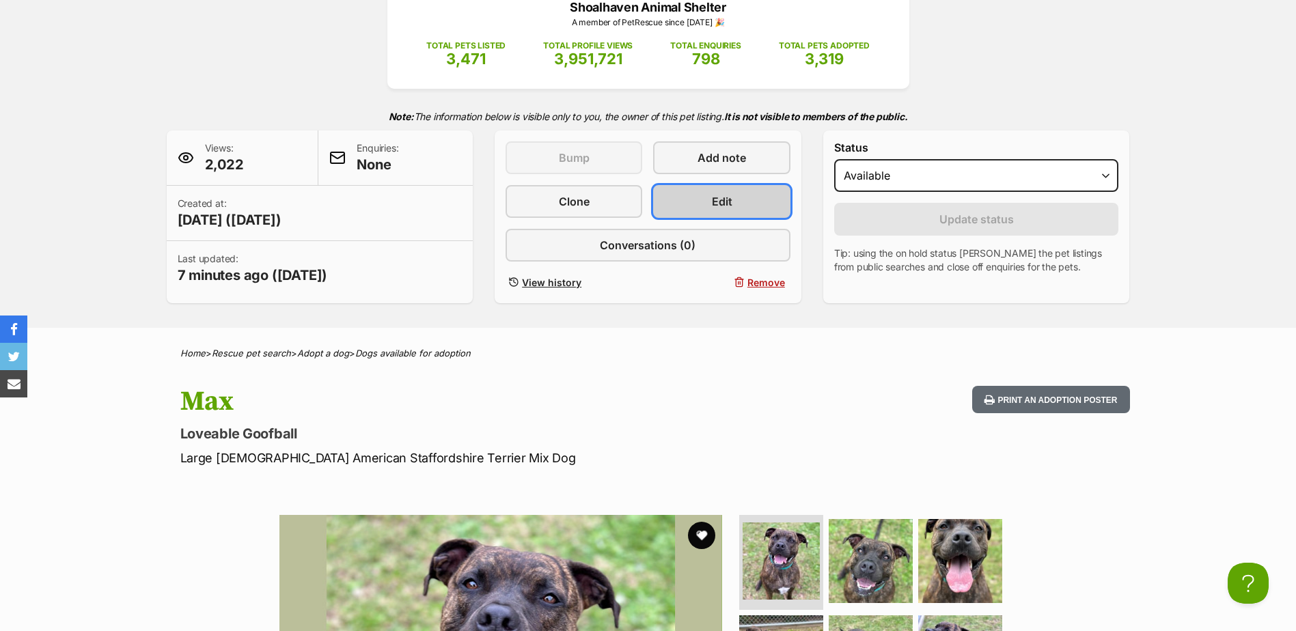
click at [750, 204] on link "Edit" at bounding box center [721, 201] width 137 height 33
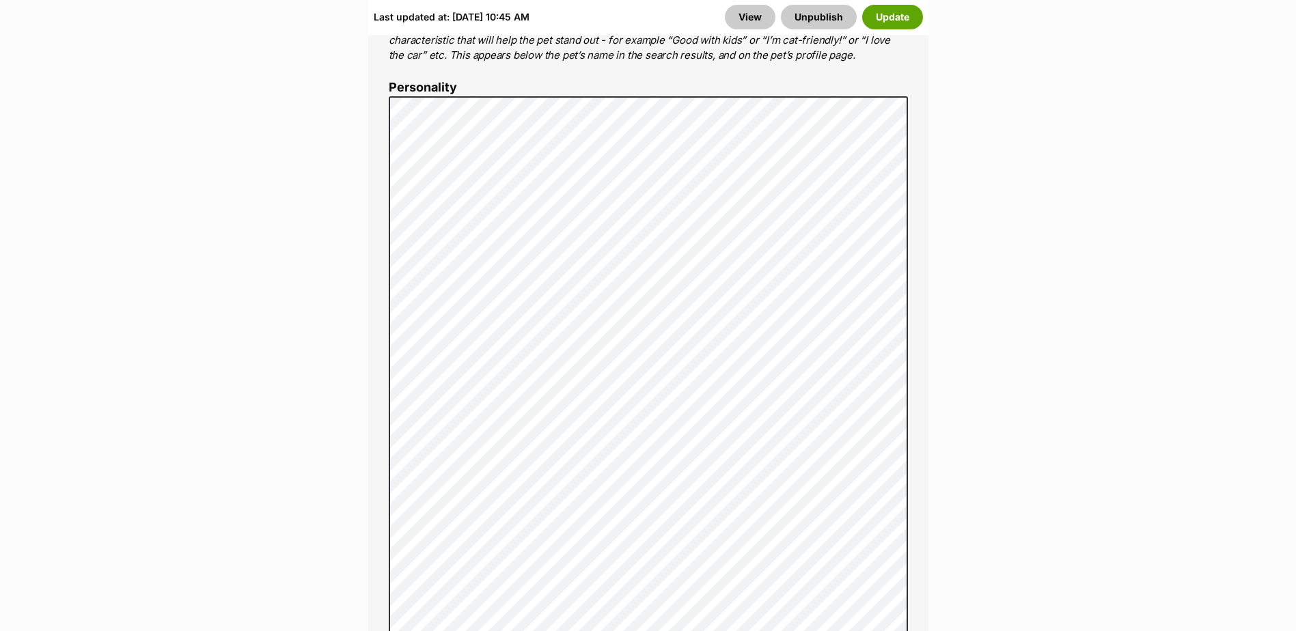
scroll to position [1367, 0]
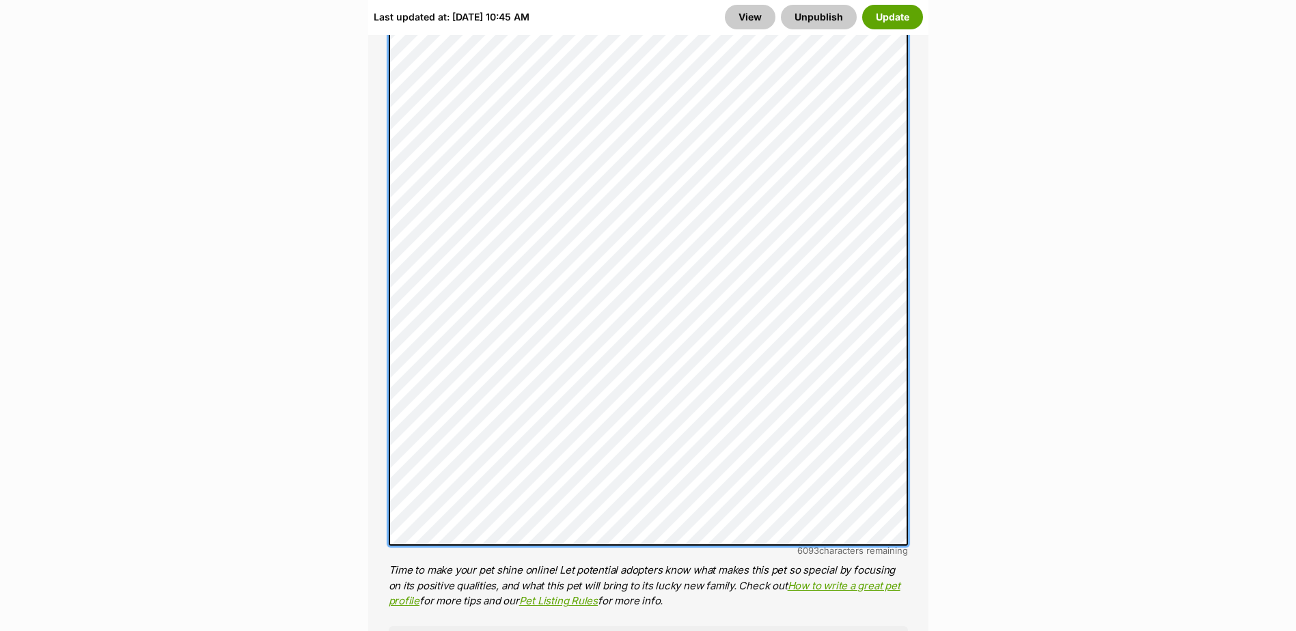
click at [385, 230] on div "About This Pet Name Henlo there, it looks like you might be using the pet name …" at bounding box center [648, 246] width 560 height 1568
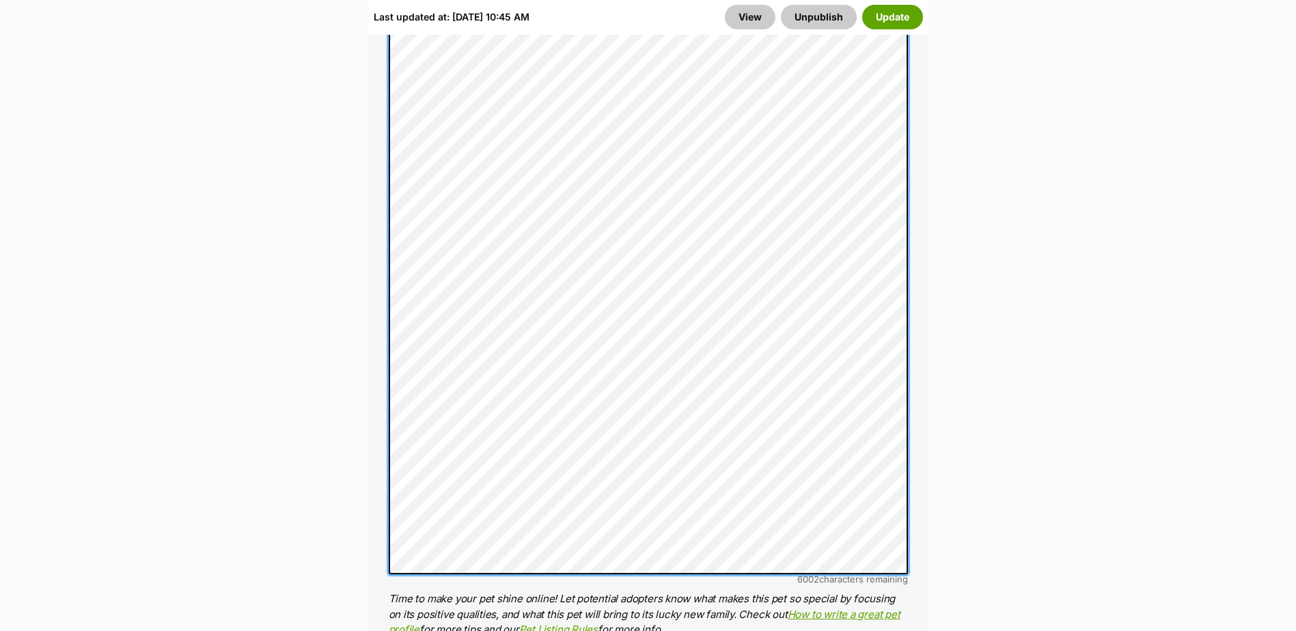
click at [386, 148] on div "About This Pet Name Henlo there, it looks like you might be using the pet name …" at bounding box center [648, 260] width 560 height 1597
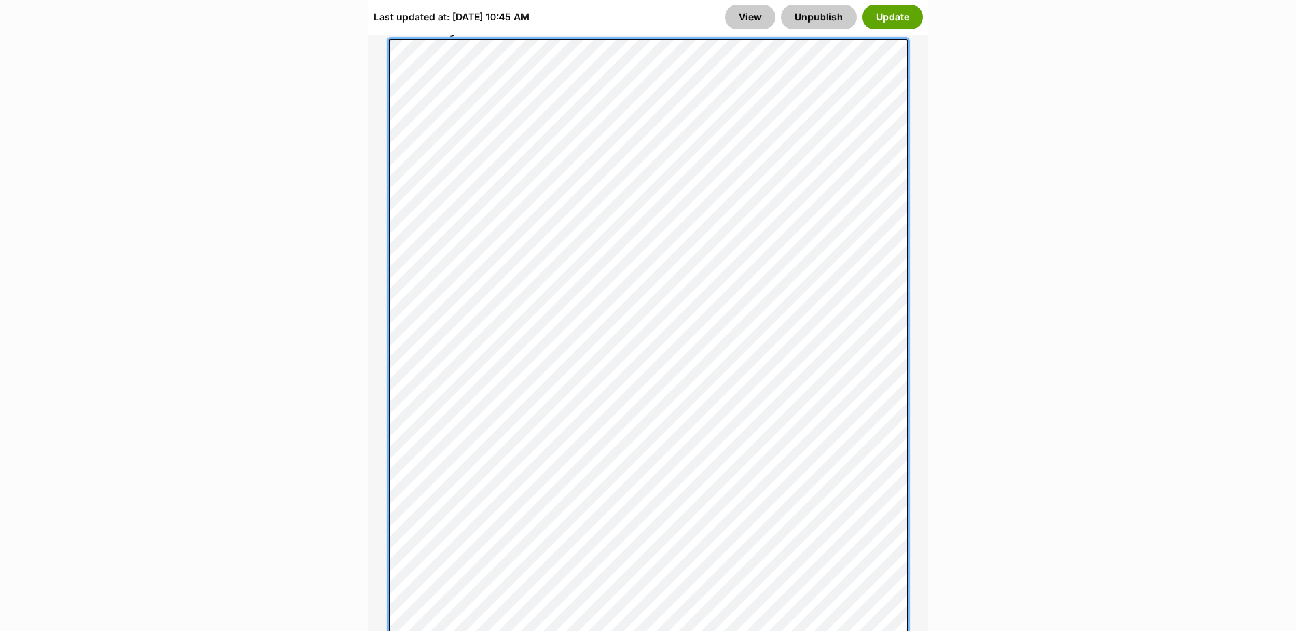
scroll to position [1230, 0]
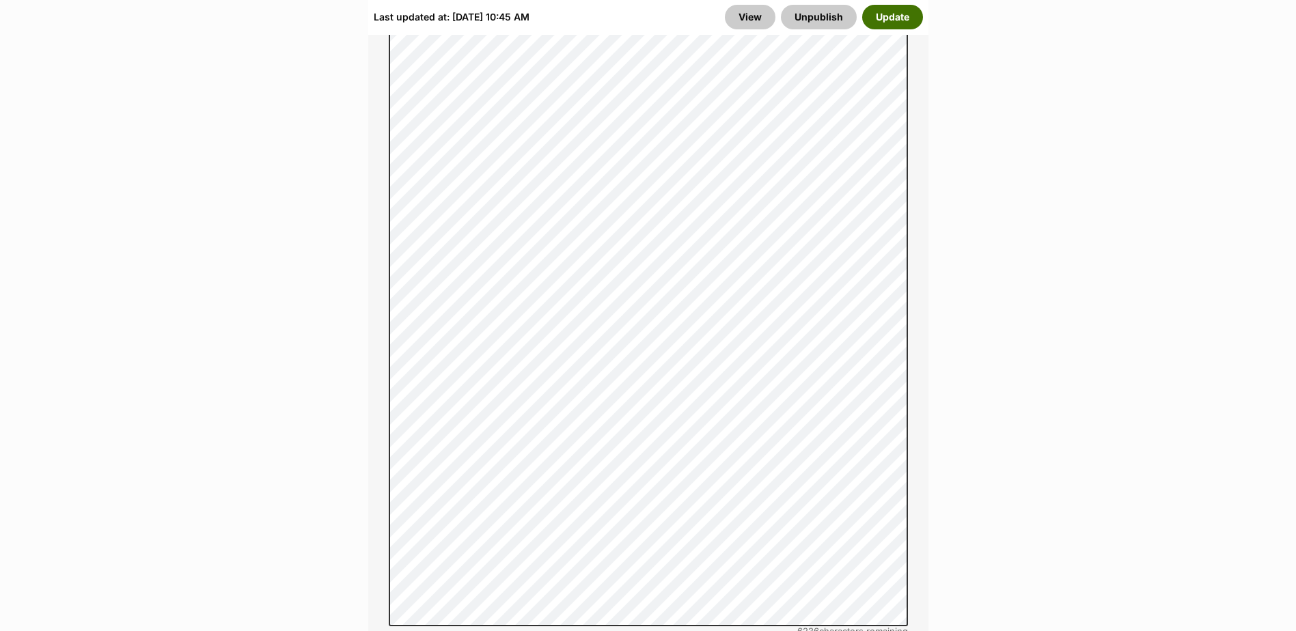
click at [906, 19] on button "Update" at bounding box center [892, 17] width 61 height 25
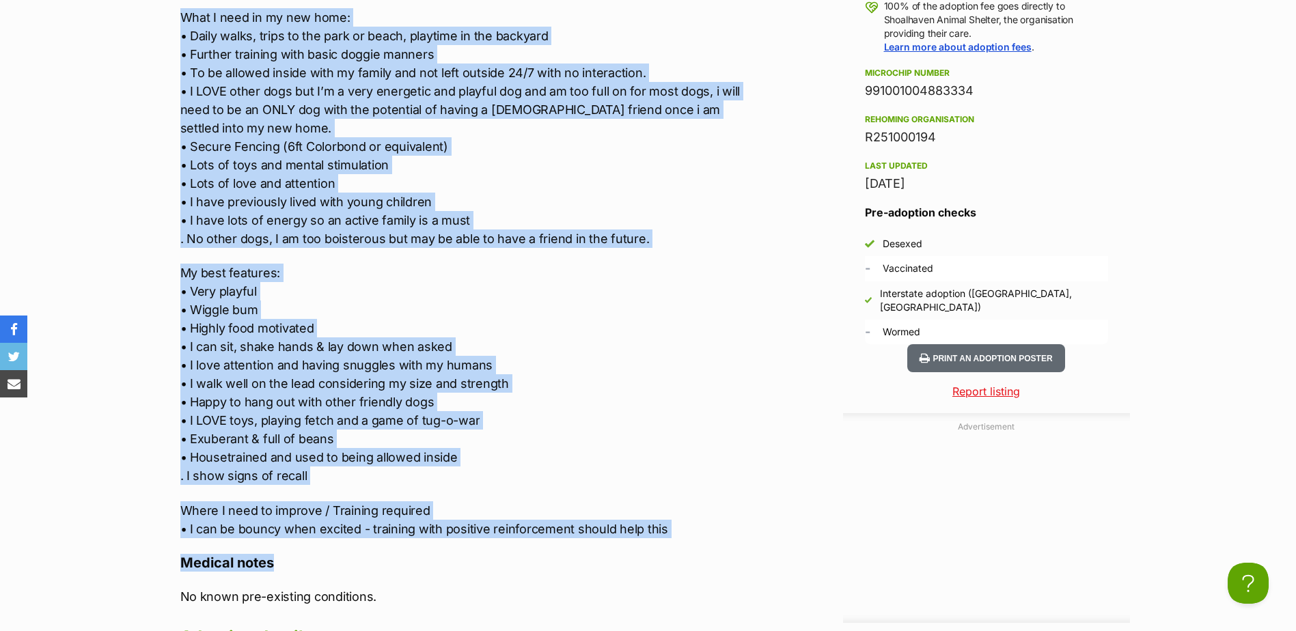
scroll to position [1572, 0]
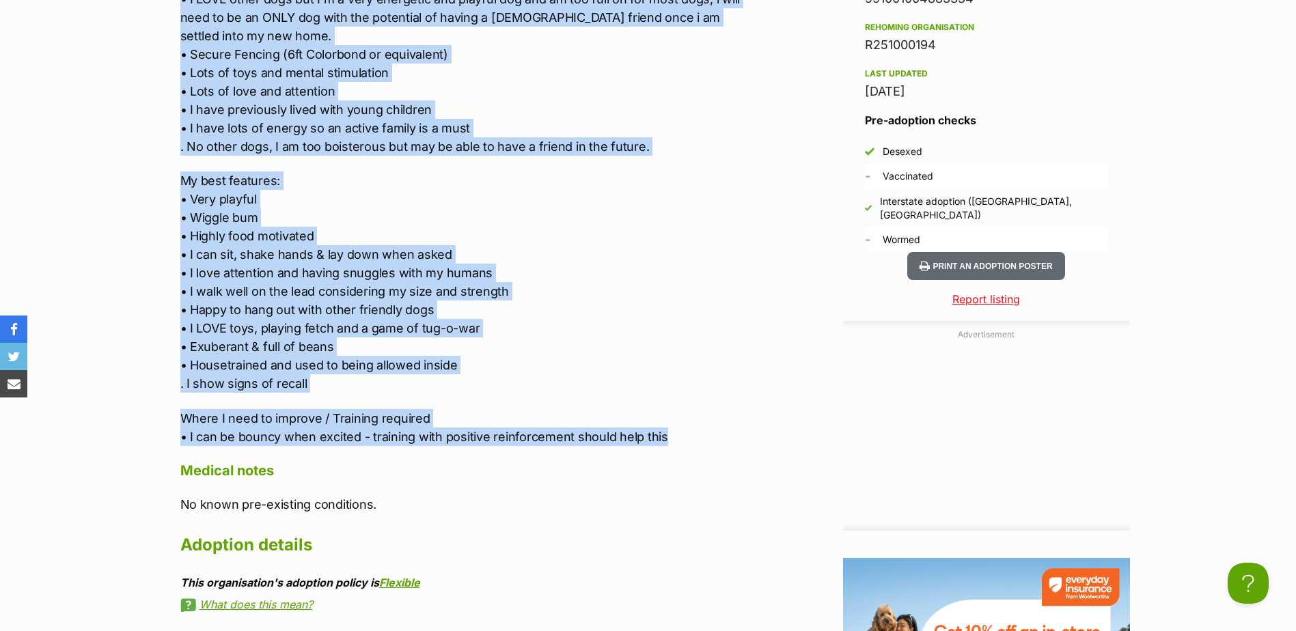
drag, startPoint x: 179, startPoint y: 197, endPoint x: 679, endPoint y: 441, distance: 556.5
click at [679, 441] on div "Upload Videos About Max Hi! I’m Max and I’m looking for a new family to call my…" at bounding box center [456, 160] width 578 height 1082
copy div "What I need in my new home: • Daily walks, trips to the park or beach, playtime…"
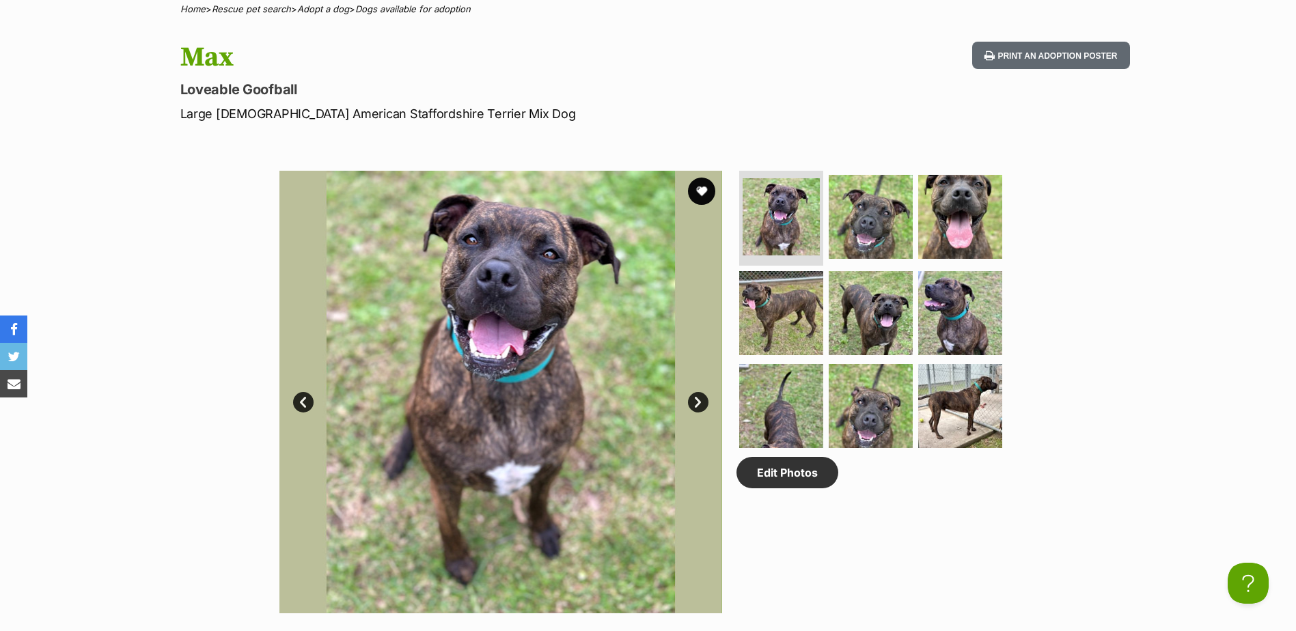
scroll to position [0, 0]
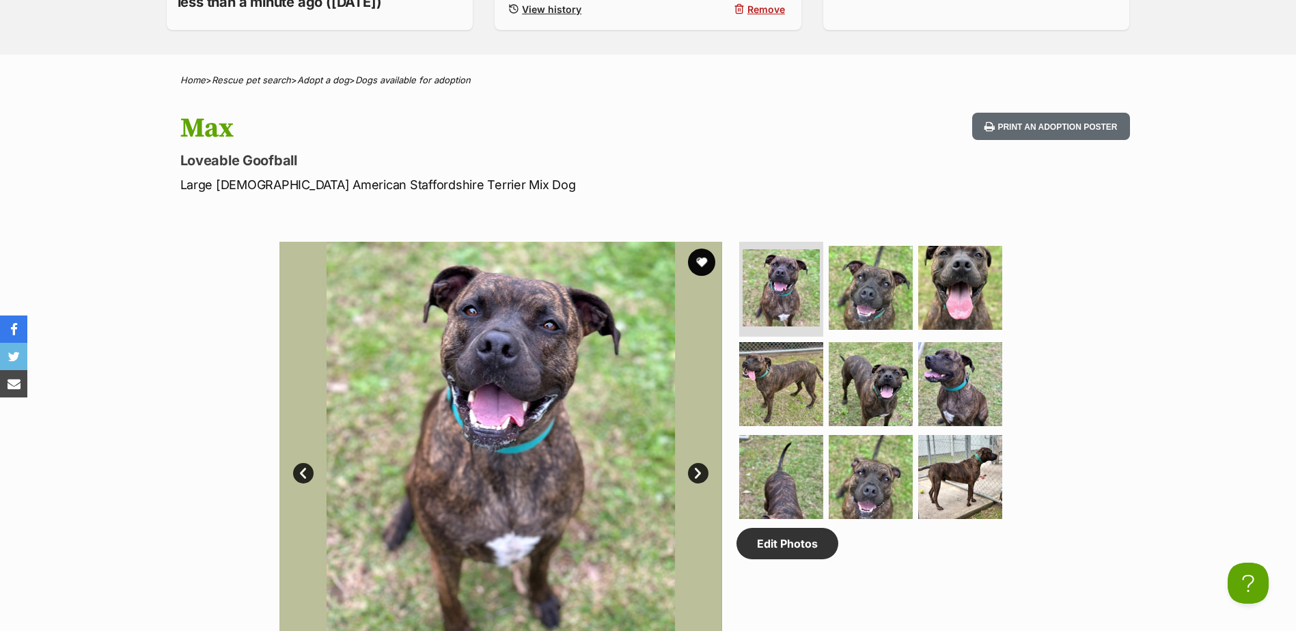
click at [455, 134] on h1 "Max" at bounding box center [469, 128] width 578 height 31
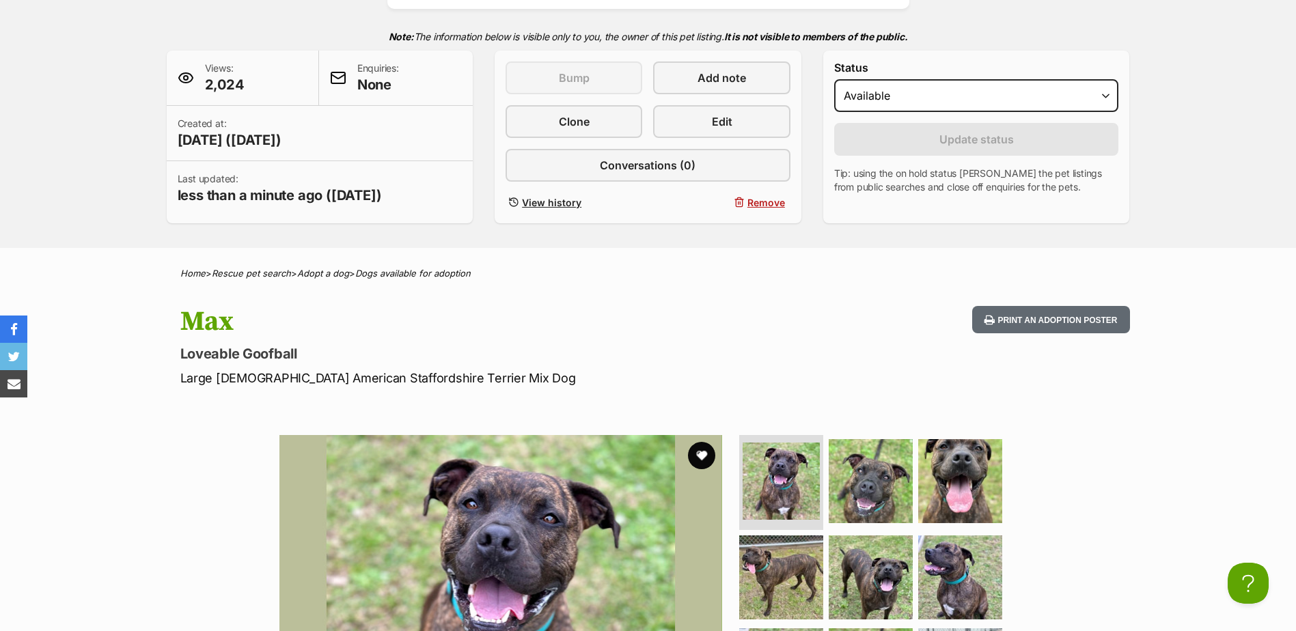
scroll to position [68, 0]
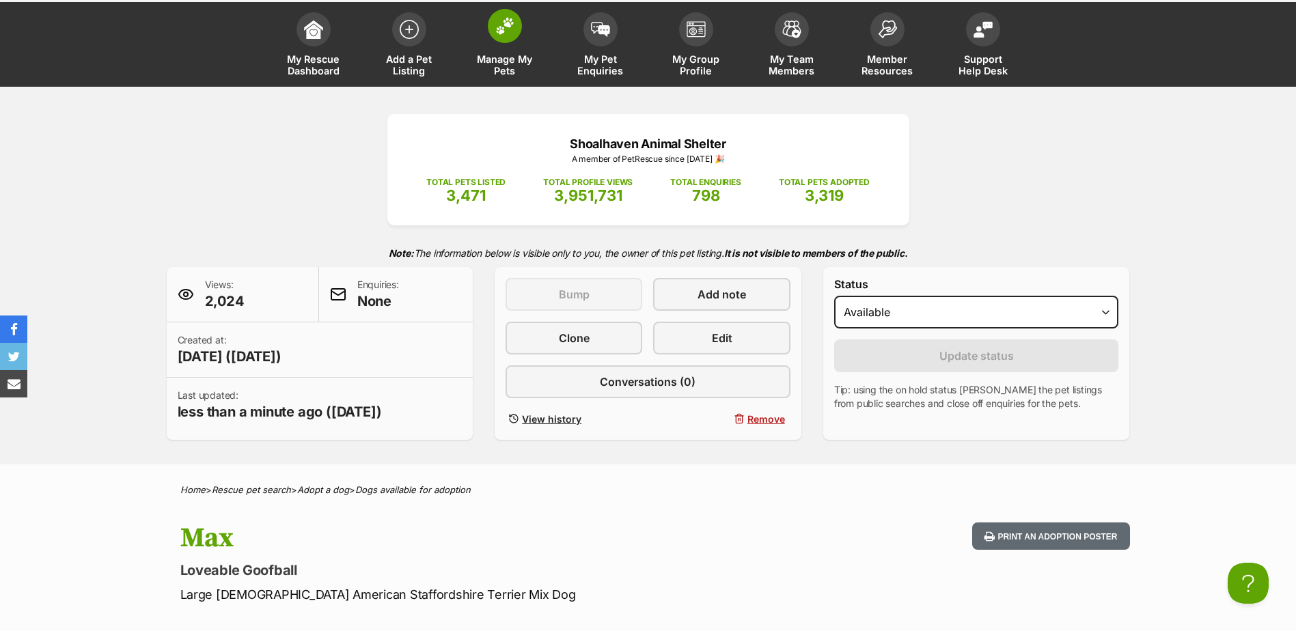
click at [495, 38] on span at bounding box center [505, 26] width 34 height 34
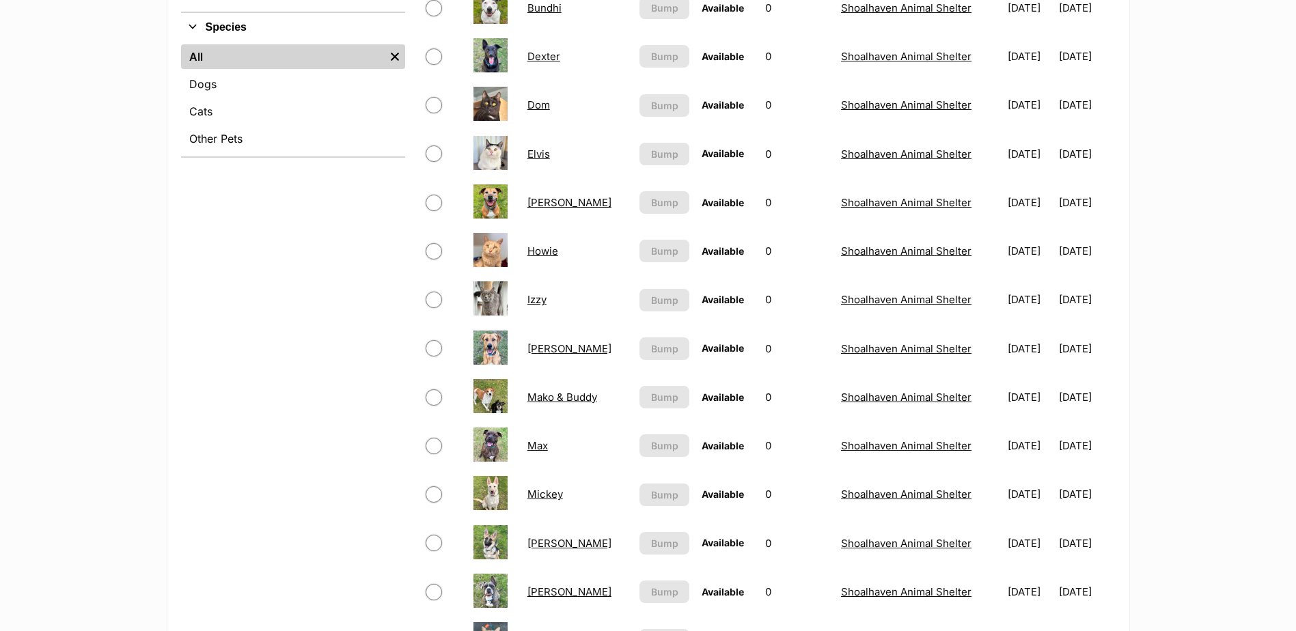
scroll to position [752, 0]
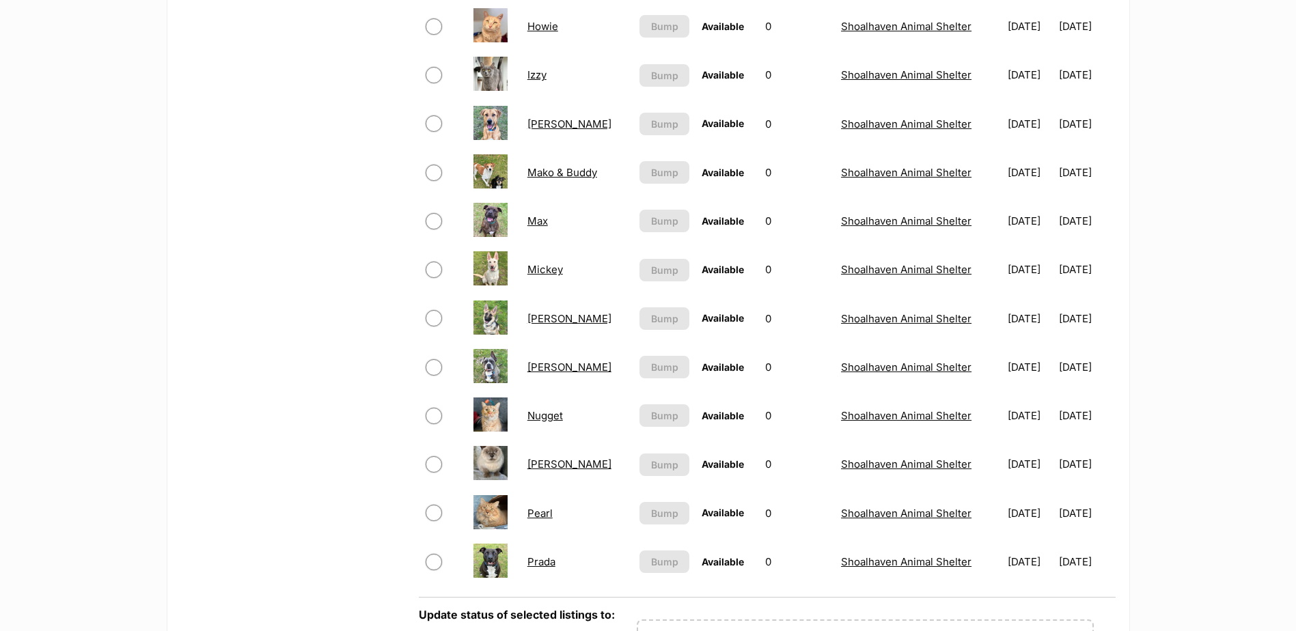
click at [532, 272] on link "Mickey" at bounding box center [545, 269] width 36 height 13
